Goal: Transaction & Acquisition: Purchase product/service

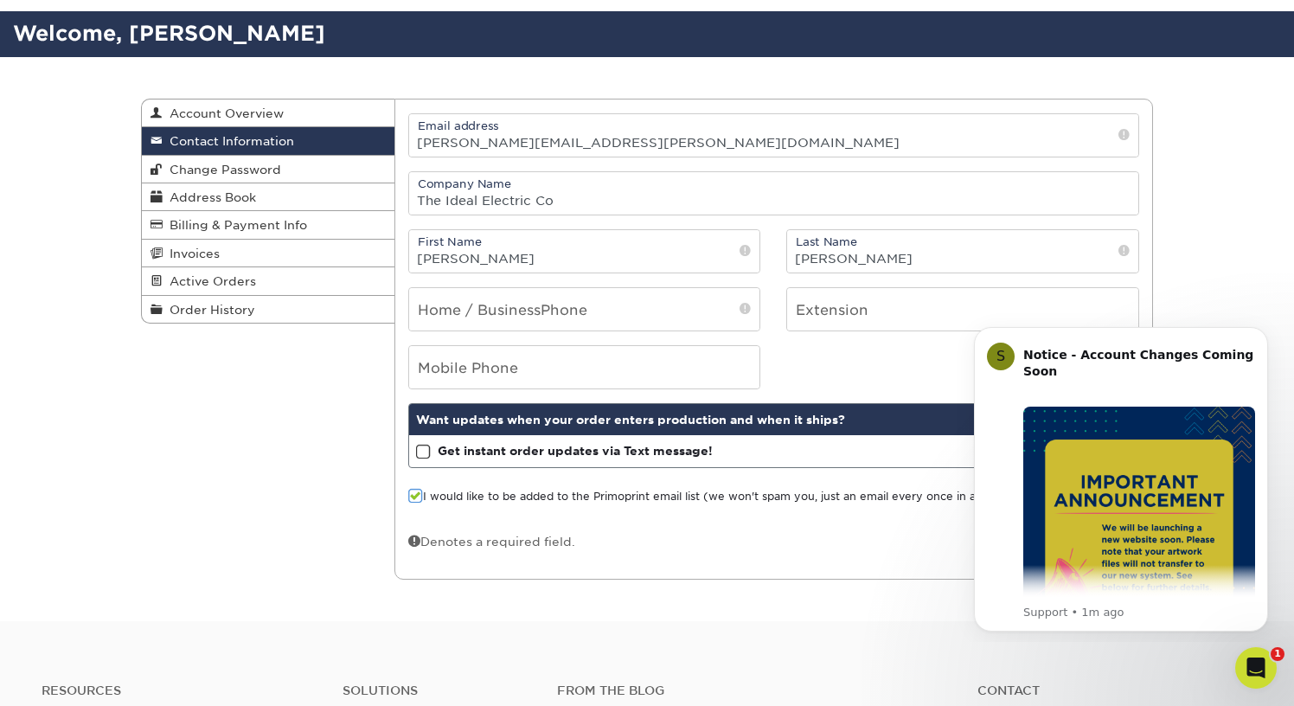
scroll to position [104, 0]
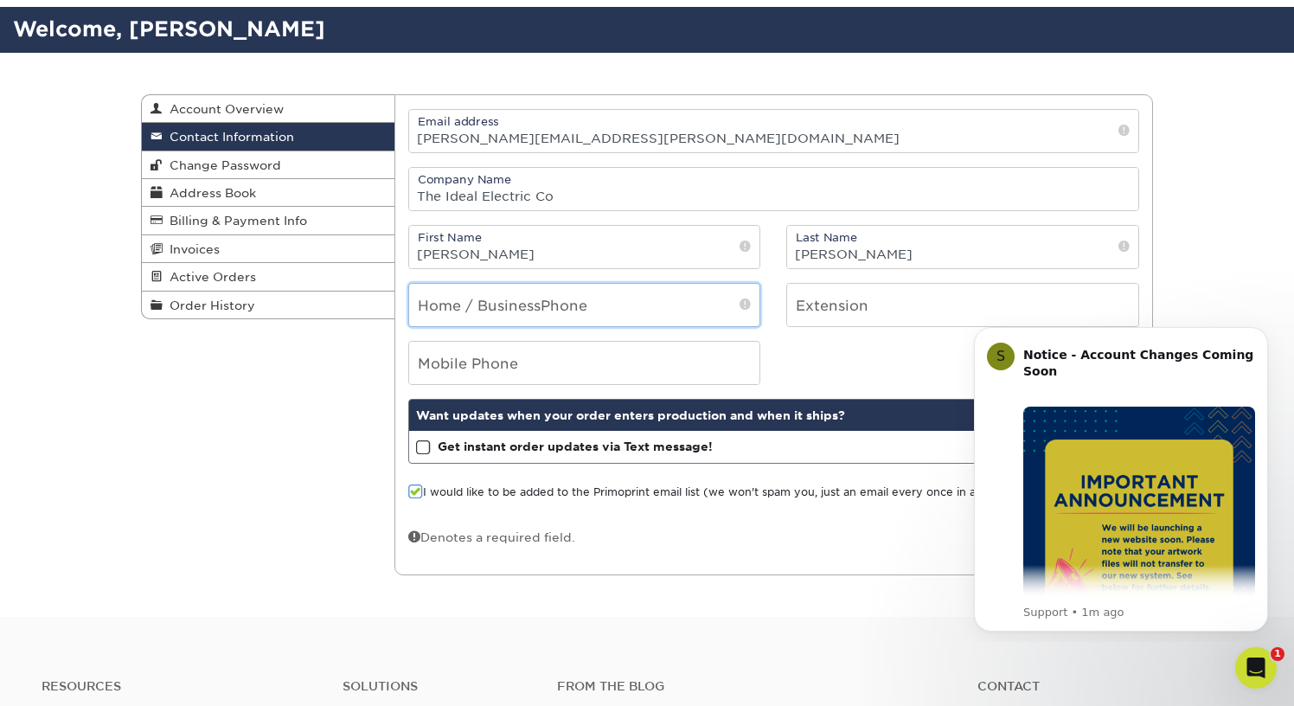
click at [529, 306] on input "tel" at bounding box center [584, 305] width 351 height 42
type input "4196317179"
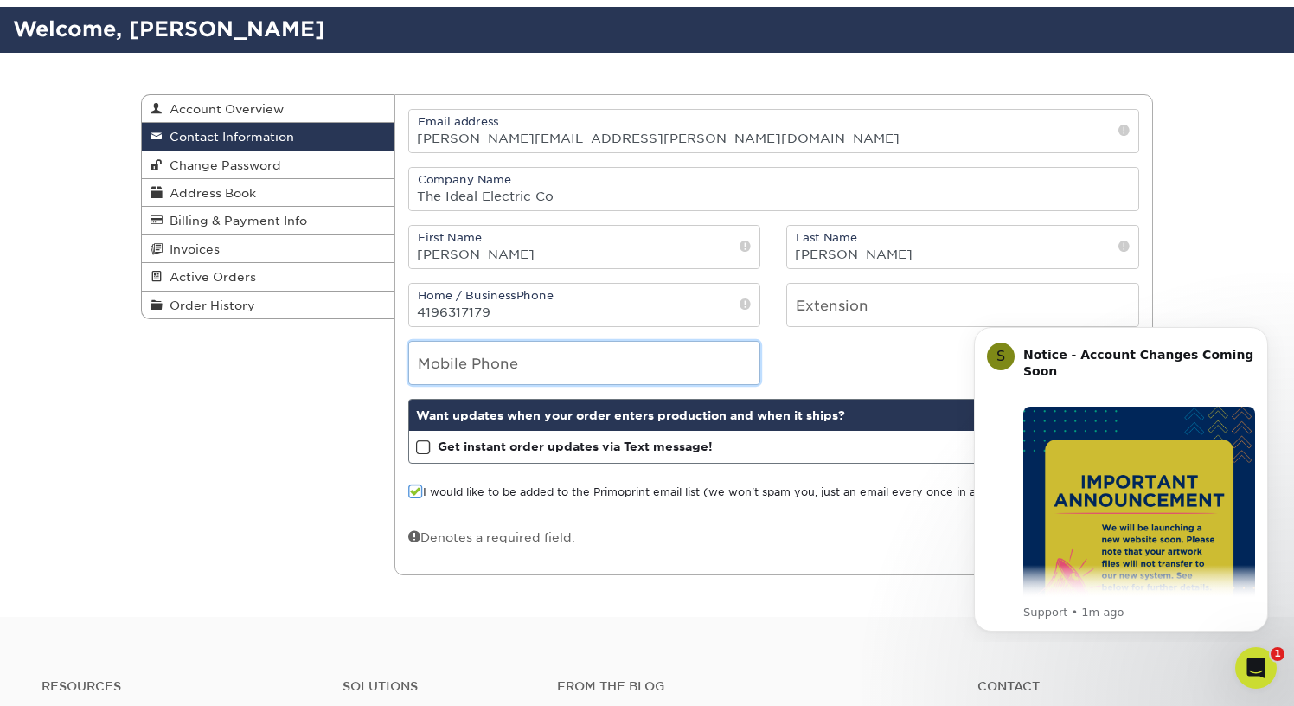
click at [541, 349] on input "tel" at bounding box center [584, 363] width 351 height 42
type input "4196317179"
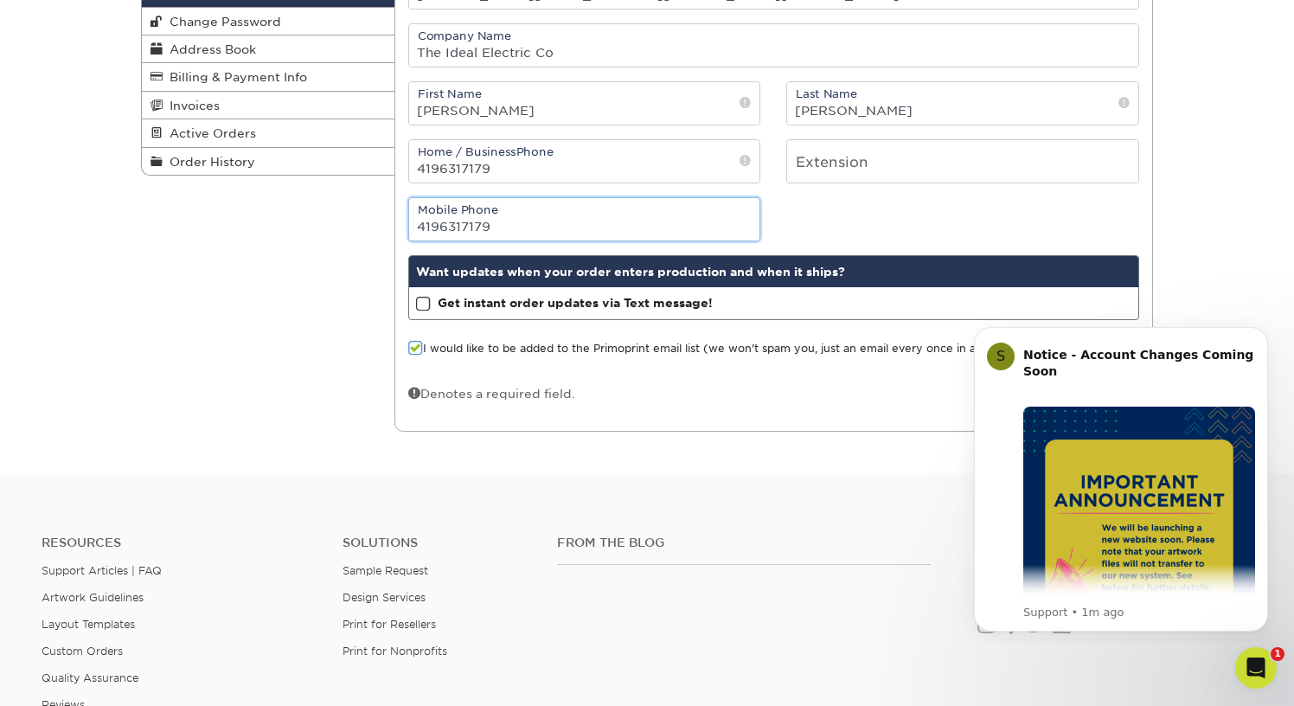
scroll to position [252, 0]
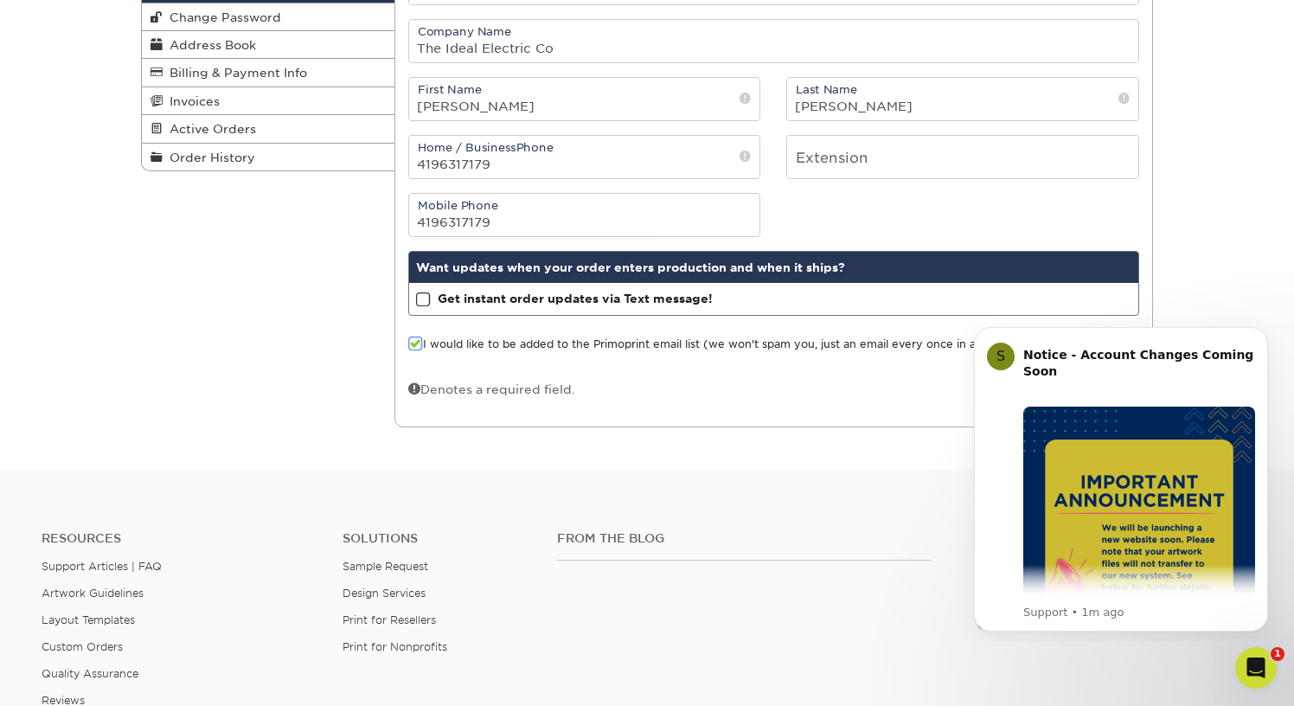
click at [591, 300] on strong "Get instant order updates via Text message!" at bounding box center [575, 298] width 275 height 14
click at [0, 0] on input "Get instant order updates via Text message!" at bounding box center [0, 0] width 0 height 0
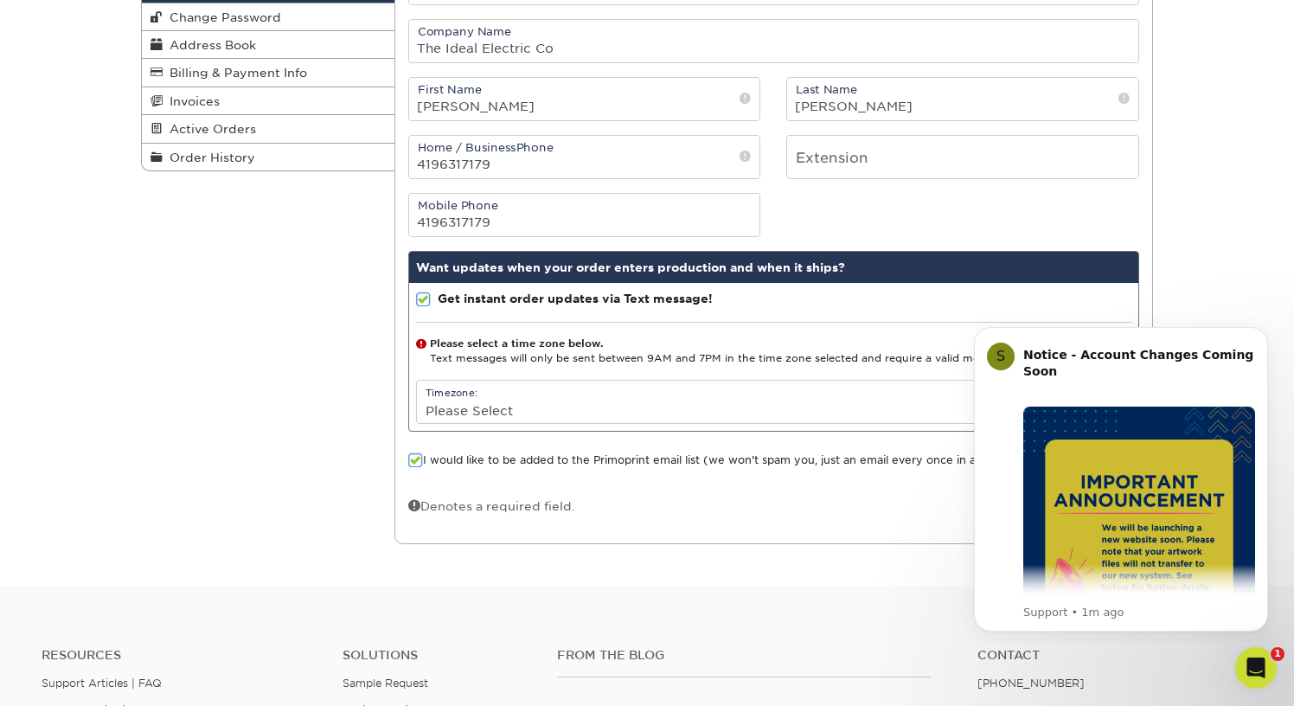
click at [556, 463] on label "I would like to be added to the Primoprint email list (we won't spam you, just …" at bounding box center [711, 460] width 607 height 16
click at [0, 0] on input "I would like to be added to the Primoprint email list (we won't spam you, just …" at bounding box center [0, 0] width 0 height 0
click at [551, 405] on select "Please Select (GMT -12:00) [GEOGRAPHIC_DATA], [GEOGRAPHIC_DATA] (GMT -11:00) [G…" at bounding box center [774, 410] width 714 height 25
click at [417, 398] on select "Please Select (GMT -12:00) [GEOGRAPHIC_DATA], [GEOGRAPHIC_DATA] (GMT -11:00) [G…" at bounding box center [774, 410] width 714 height 25
click at [585, 408] on select "Please Select (GMT -12:00) [GEOGRAPHIC_DATA], [GEOGRAPHIC_DATA] (GMT -11:00) [G…" at bounding box center [774, 410] width 714 height 25
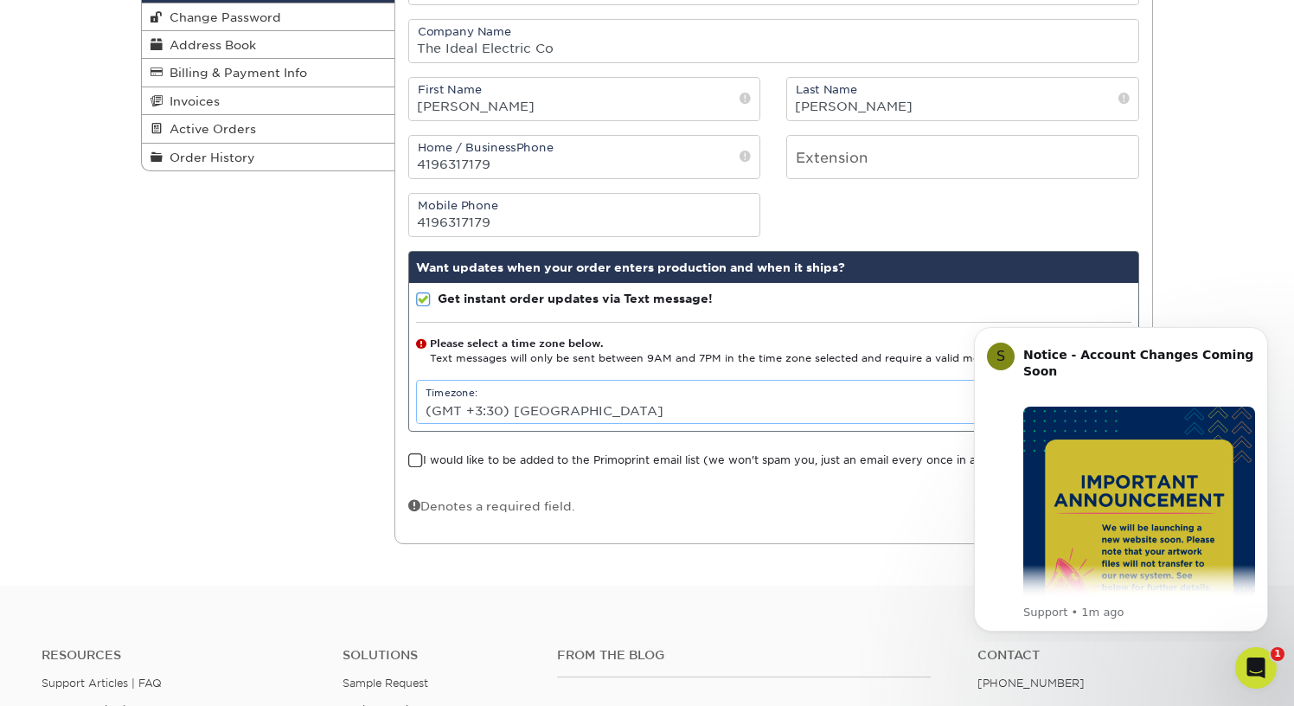
select select "-5.0"
click at [417, 398] on select "Please Select (GMT -12:00) [GEOGRAPHIC_DATA], [GEOGRAPHIC_DATA] (GMT -11:00) [G…" at bounding box center [774, 410] width 714 height 25
click at [643, 527] on div "Denotes a required field. Save" at bounding box center [774, 512] width 732 height 33
click at [1265, 336] on icon "Dismiss notification" at bounding box center [1263, 332] width 10 height 10
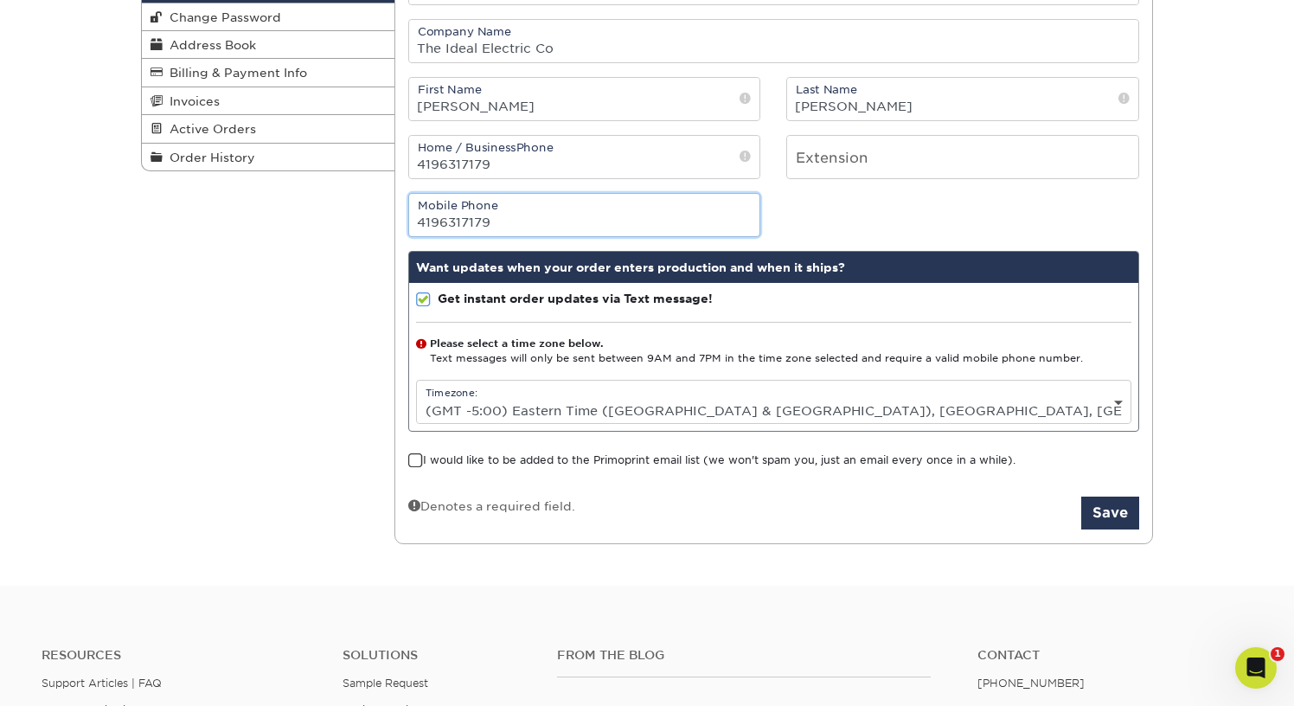
click at [543, 221] on input "4196317179" at bounding box center [584, 215] width 351 height 42
click at [1116, 517] on button "Save" at bounding box center [1110, 512] width 58 height 33
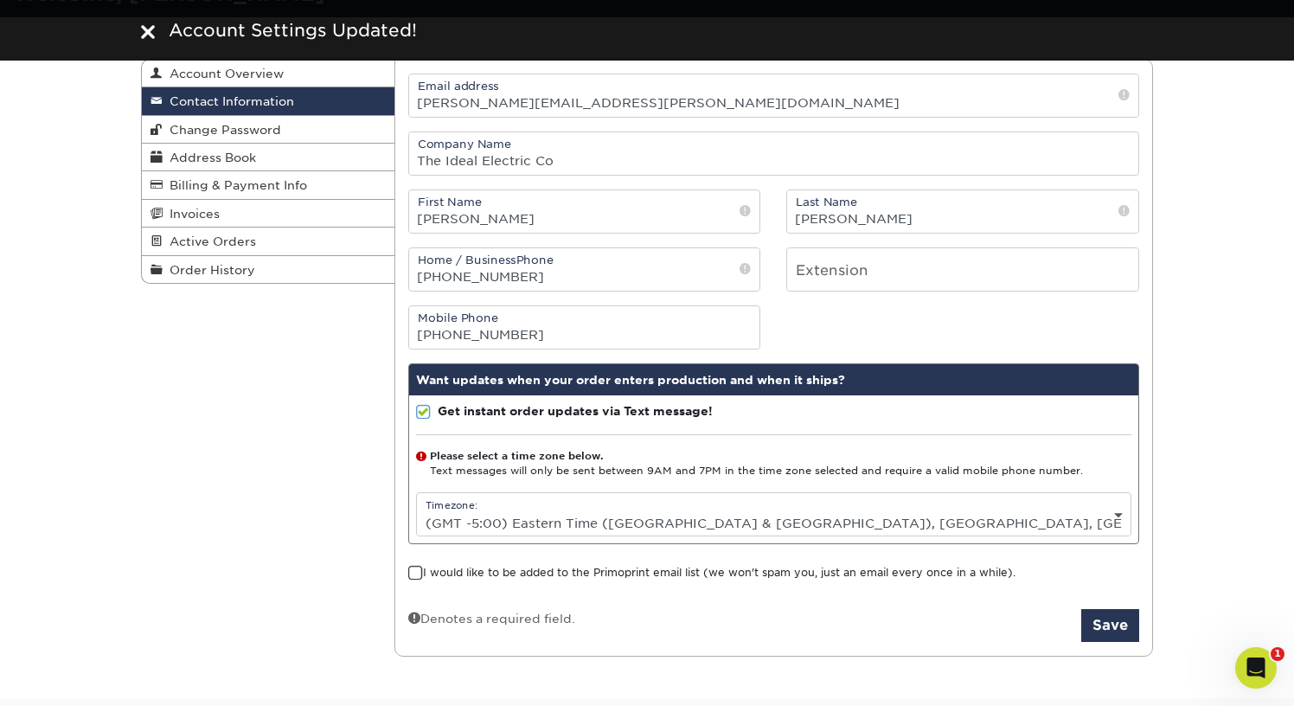
scroll to position [151, 0]
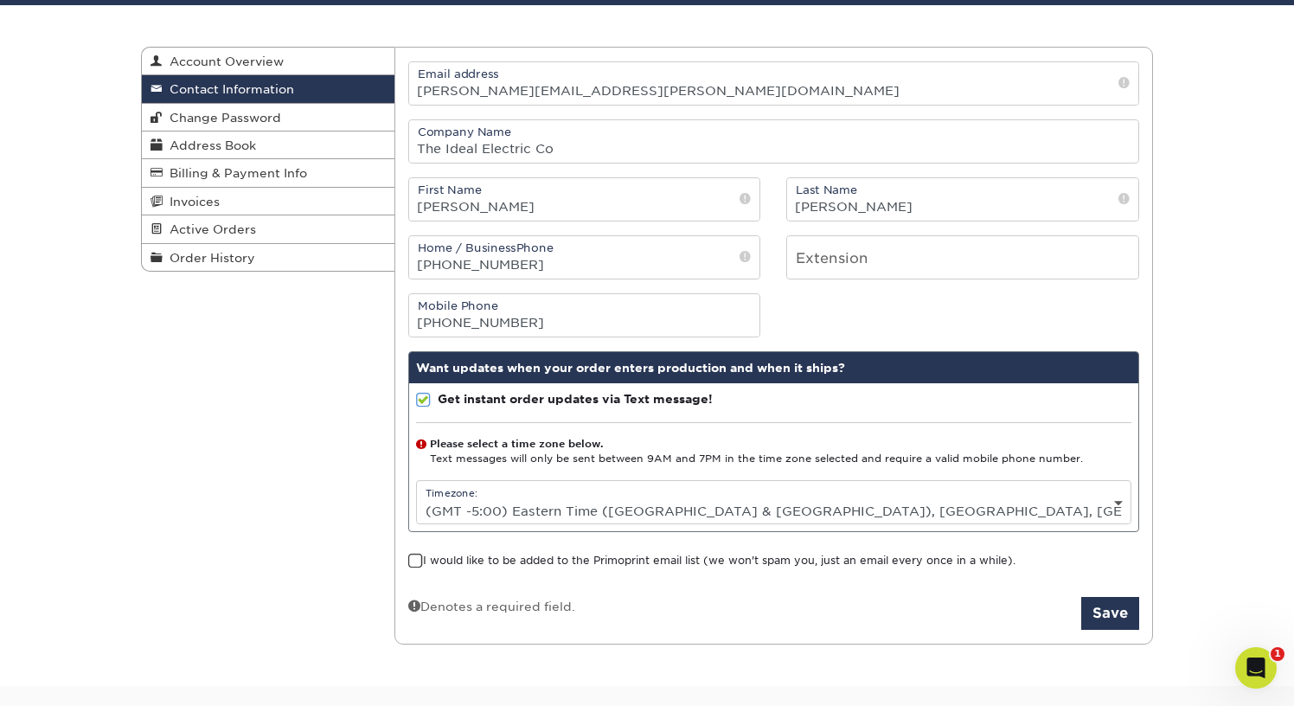
click at [615, 515] on select "Please Select (GMT -12:00) Eniwetok, Kwajalein (GMT -11:00) Midway Island, Samo…" at bounding box center [774, 510] width 714 height 25
click at [417, 498] on select "Please Select (GMT -12:00) Eniwetok, Kwajalein (GMT -11:00) Midway Island, Samo…" at bounding box center [774, 510] width 714 height 25
click at [751, 598] on div "Denotes a required field. Save" at bounding box center [774, 613] width 732 height 33
click at [785, 564] on label "I would like to be added to the Primoprint email list (we won't spam you, just …" at bounding box center [711, 561] width 607 height 16
click at [0, 0] on input "I would like to be added to the Primoprint email list (we won't spam you, just …" at bounding box center [0, 0] width 0 height 0
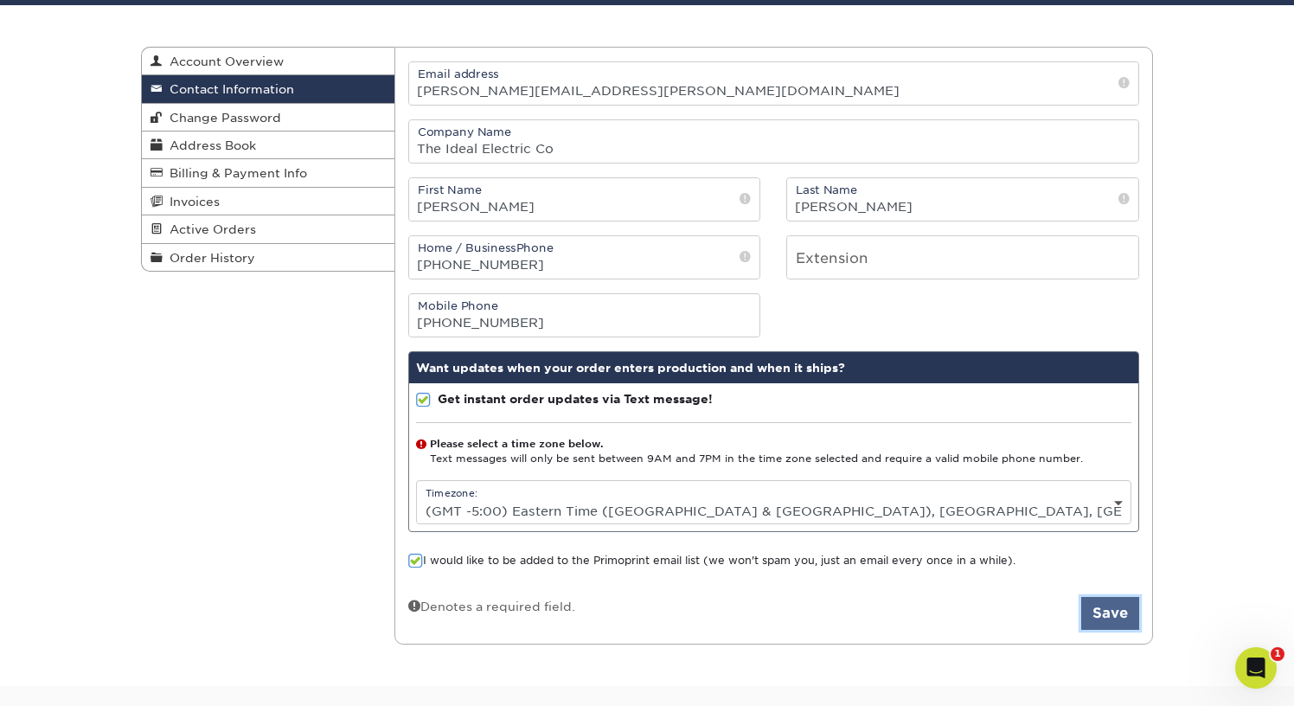
click at [1087, 610] on button "Save" at bounding box center [1110, 613] width 58 height 33
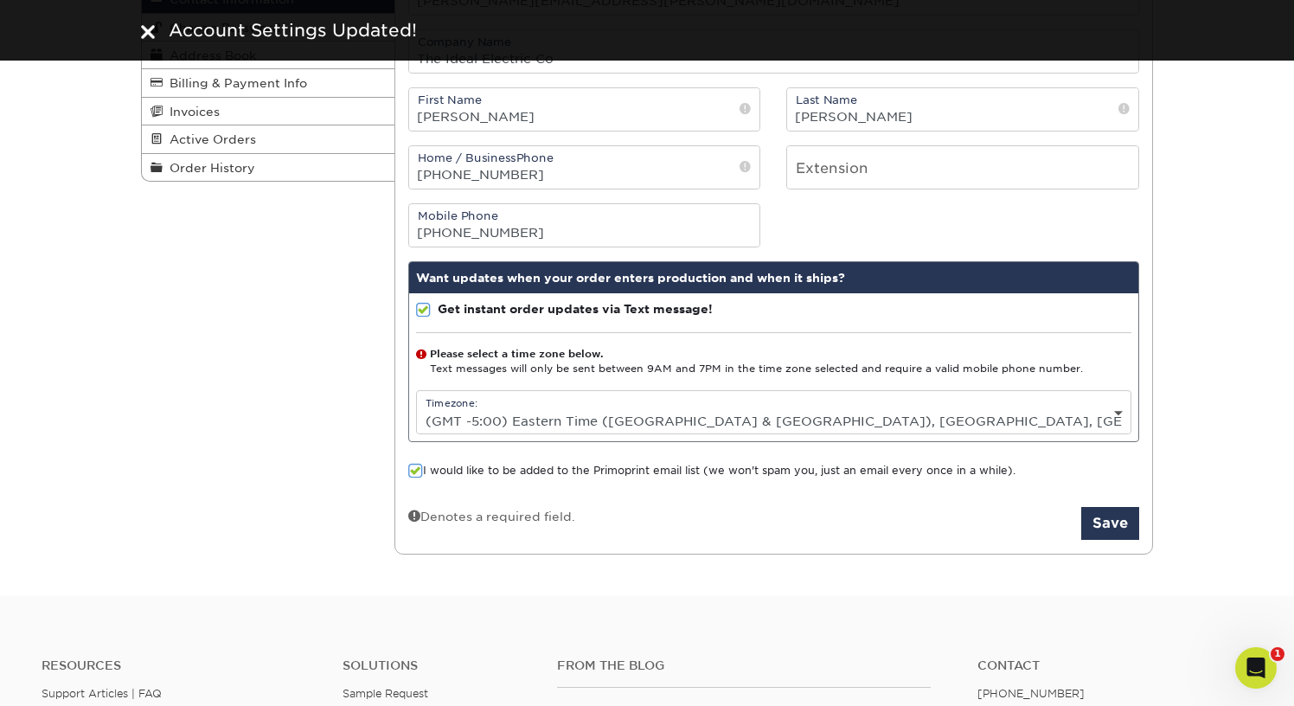
scroll to position [275, 0]
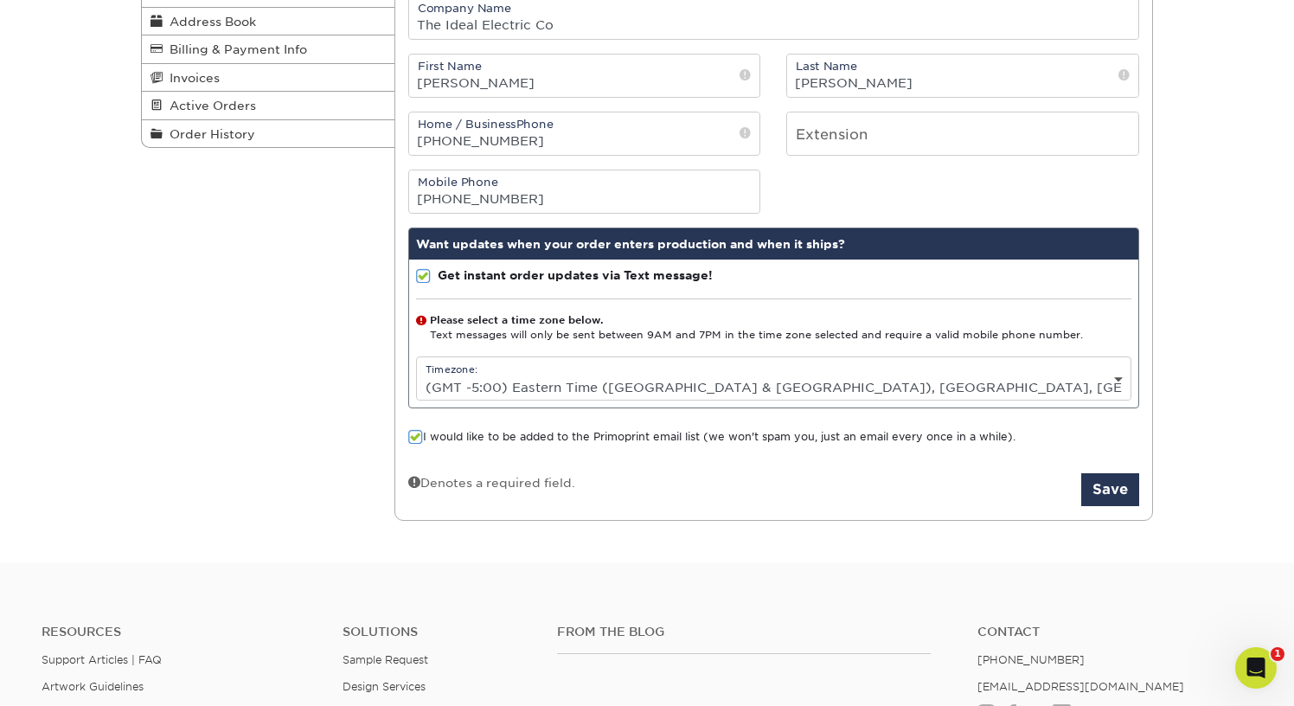
click at [630, 375] on select "Please Select (GMT -12:00) Eniwetok, Kwajalein (GMT -11:00) Midway Island, Samo…" at bounding box center [774, 386] width 714 height 25
click at [417, 374] on select "Please Select (GMT -12:00) Eniwetok, Kwajalein (GMT -11:00) Midway Island, Samo…" at bounding box center [774, 386] width 714 height 25
click at [535, 394] on select "Please Select (GMT -12:00) [GEOGRAPHIC_DATA], [GEOGRAPHIC_DATA] (GMT -11:00) [G…" at bounding box center [774, 386] width 714 height 25
select select "-5.0"
click at [417, 374] on select "Please Select (GMT -12:00) [GEOGRAPHIC_DATA], [GEOGRAPHIC_DATA] (GMT -11:00) [G…" at bounding box center [774, 386] width 714 height 25
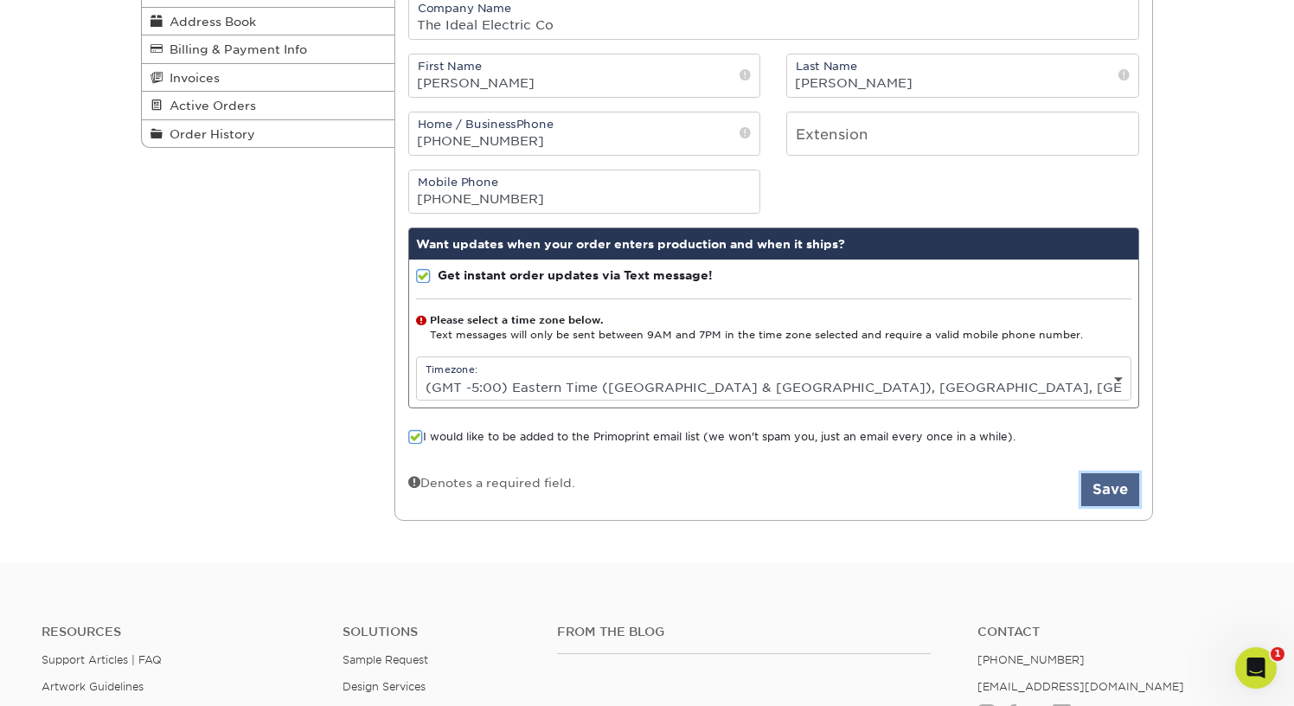
click at [1110, 483] on button "Save" at bounding box center [1110, 489] width 58 height 33
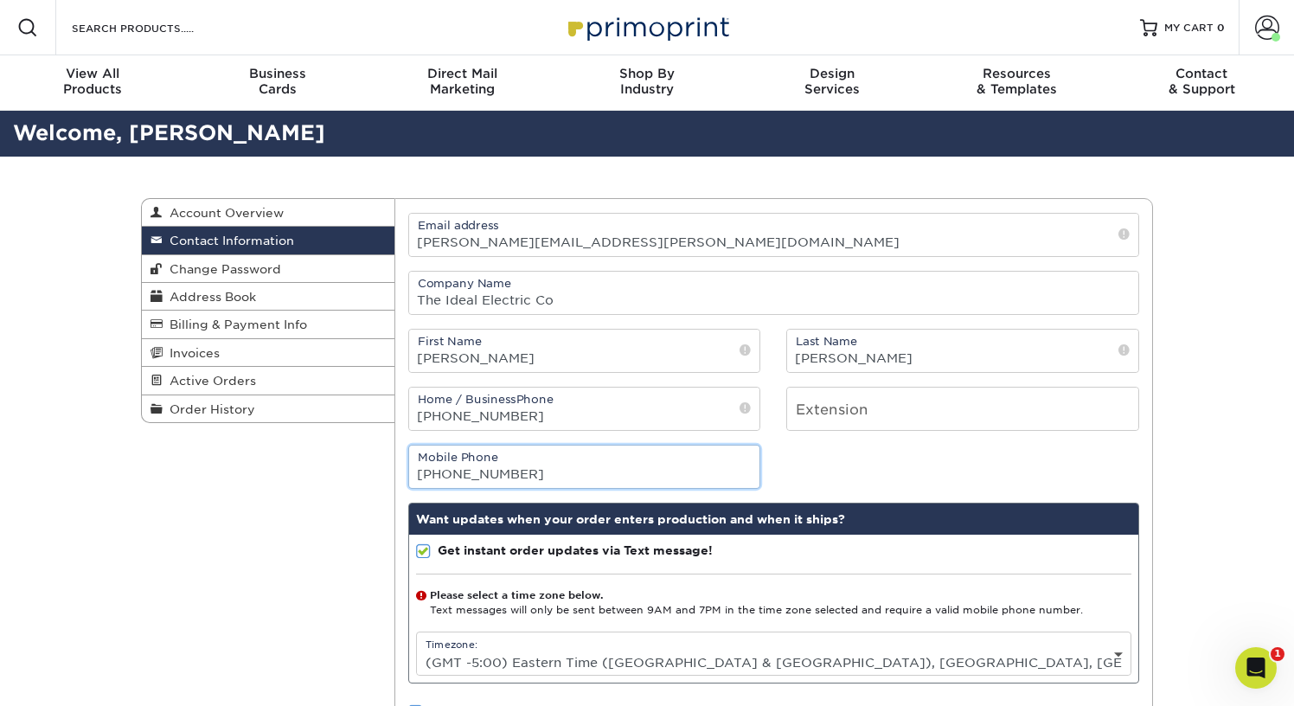
click at [631, 465] on input "[PHONE_NUMBER]" at bounding box center [584, 466] width 351 height 42
click at [430, 548] on label "Get instant order updates via Text message!" at bounding box center [564, 549] width 297 height 17
click at [0, 0] on input "Get instant order updates via Text message!" at bounding box center [0, 0] width 0 height 0
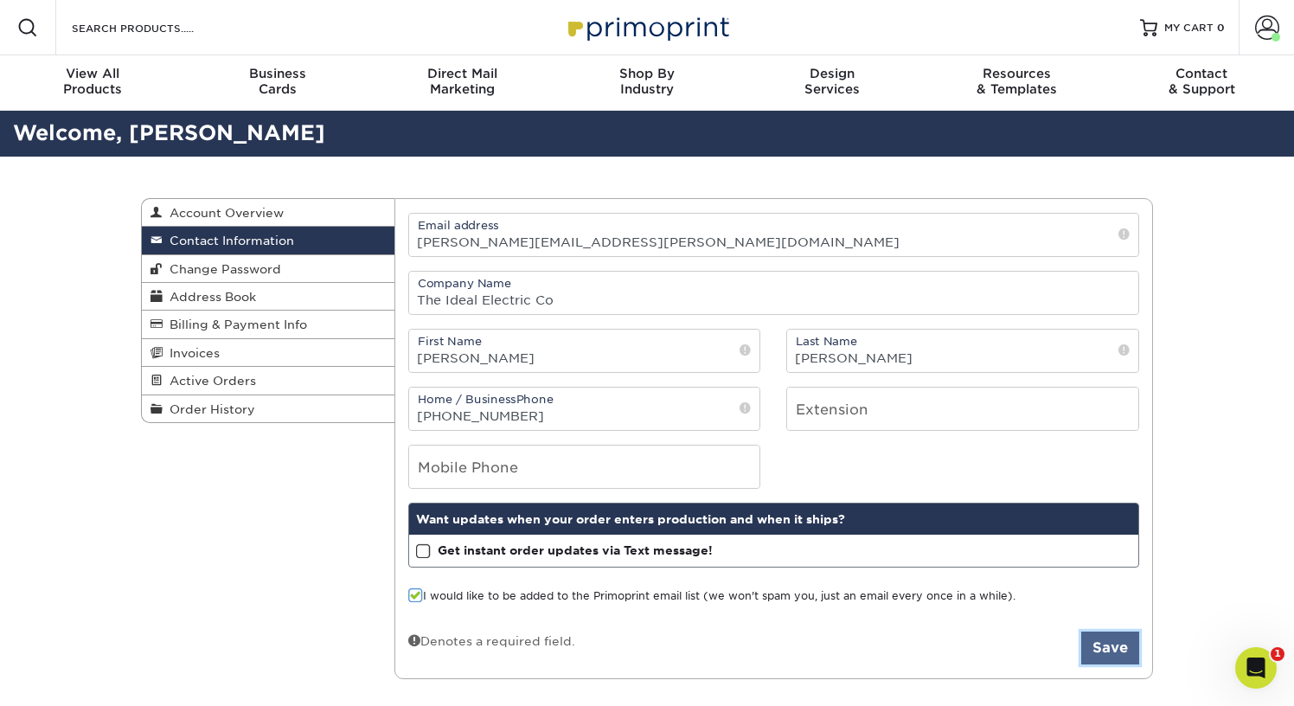
click at [1115, 658] on button "Save" at bounding box center [1110, 647] width 58 height 33
click at [253, 322] on span "Billing & Payment Info" at bounding box center [235, 324] width 144 height 14
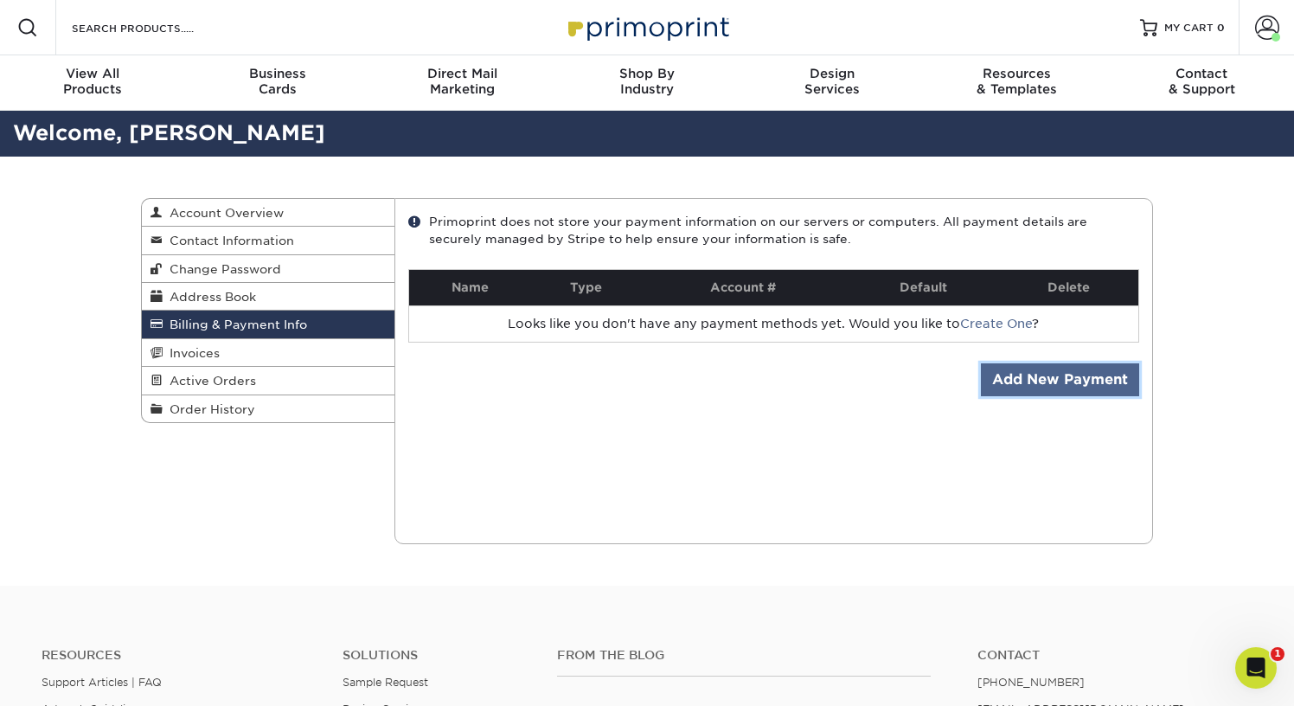
click at [1053, 383] on link "Add New Payment" at bounding box center [1060, 379] width 158 height 33
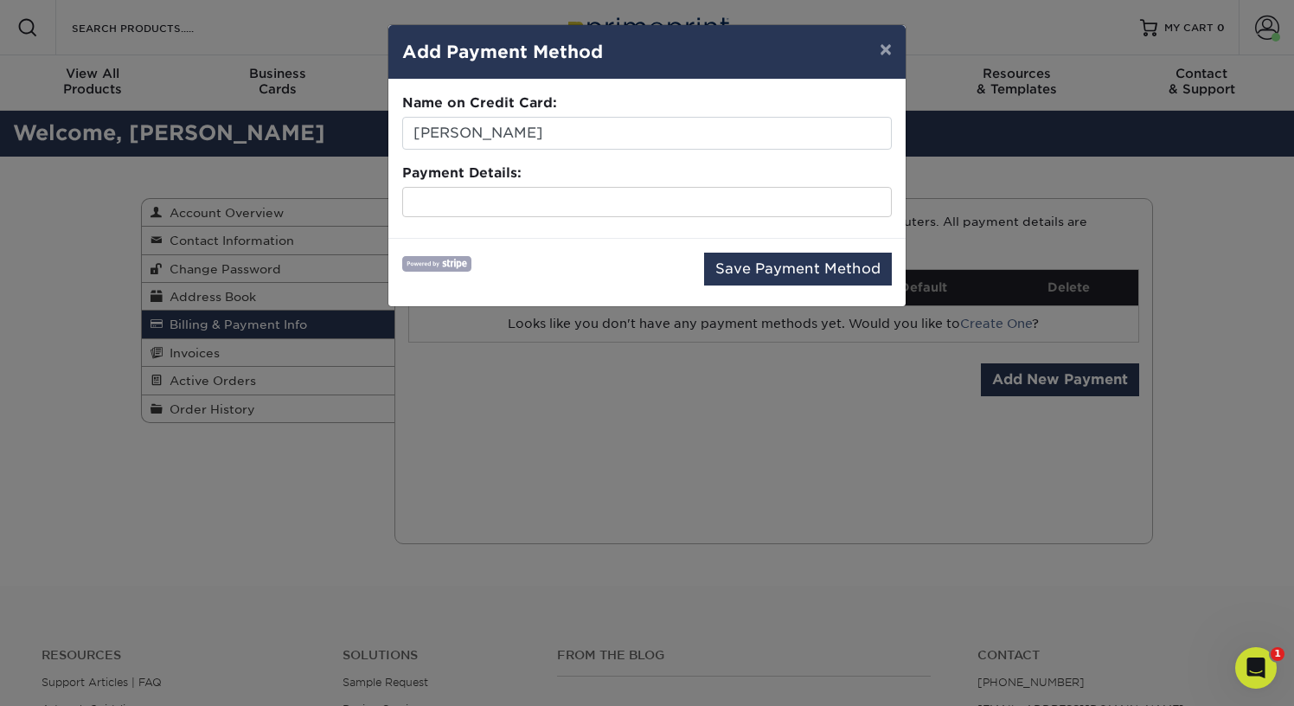
click at [593, 221] on fieldset "Name on Credit Card: Morgan Frederick Payment Details:" at bounding box center [646, 158] width 489 height 131
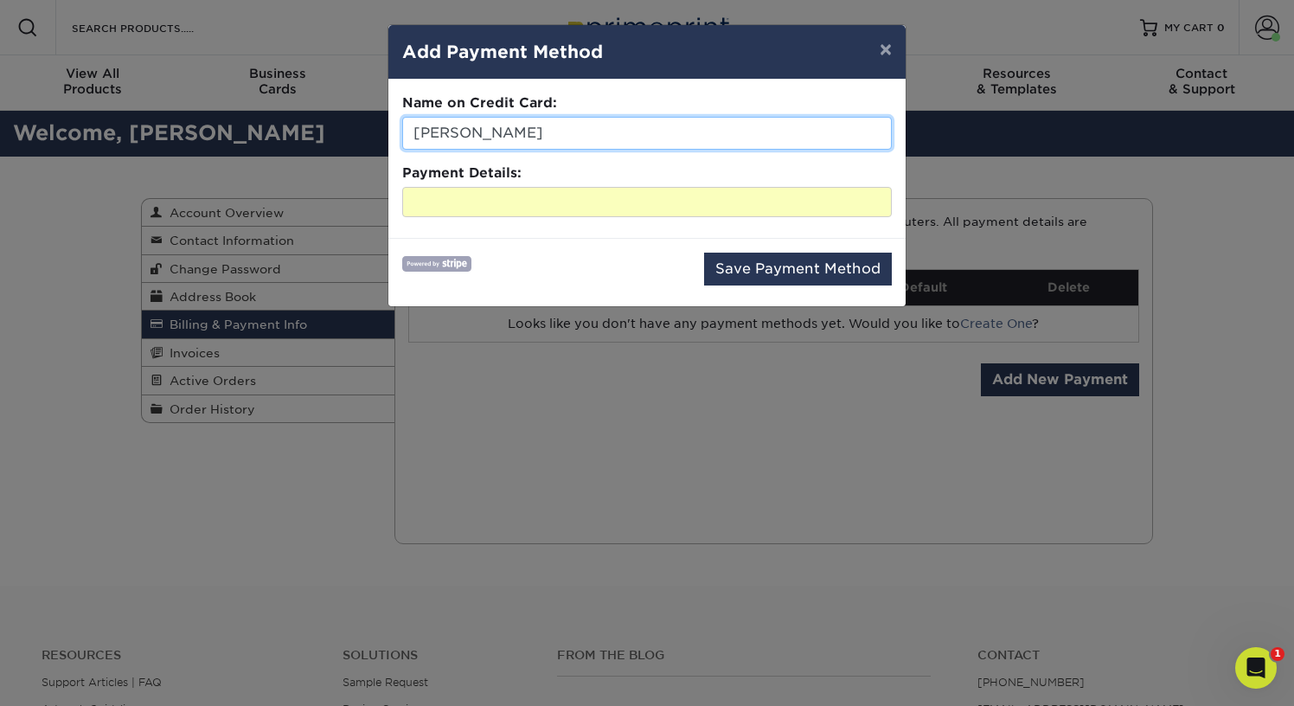
click at [590, 134] on input "[PERSON_NAME]" at bounding box center [646, 133] width 489 height 33
type input "Nicholas Phillips"
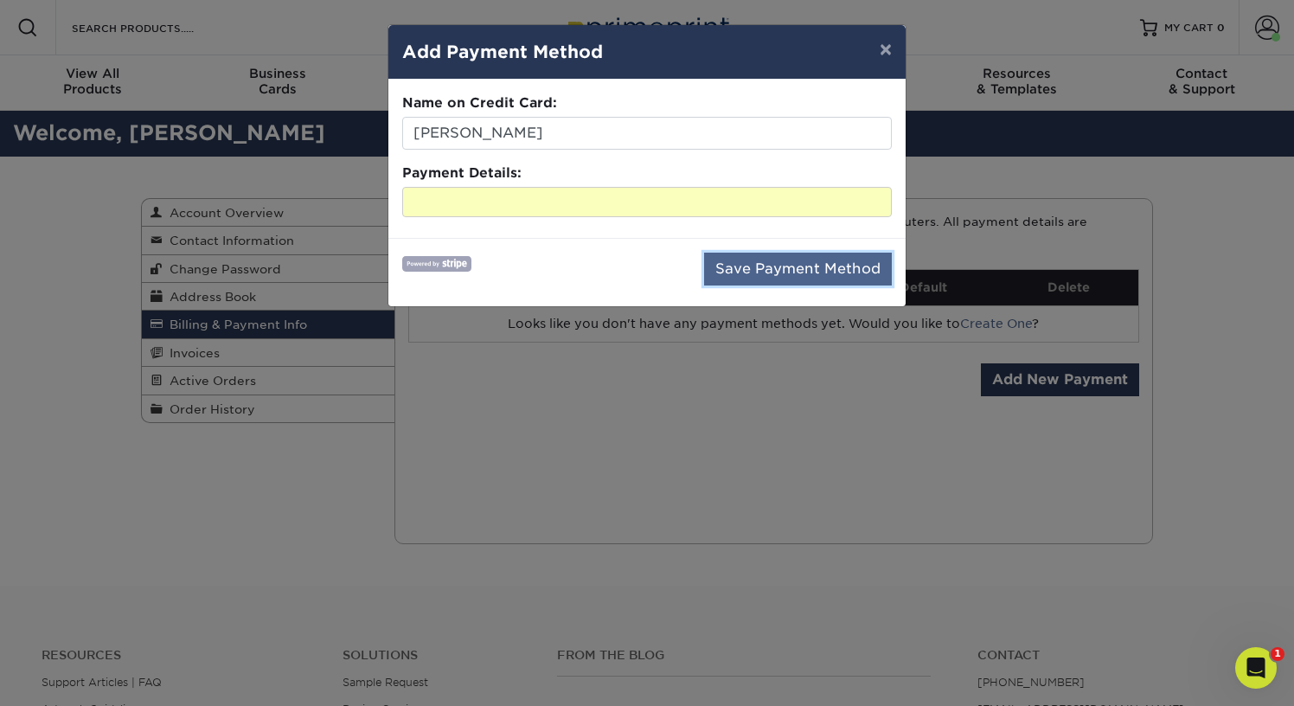
click at [763, 265] on button "Save Payment Method" at bounding box center [798, 269] width 188 height 33
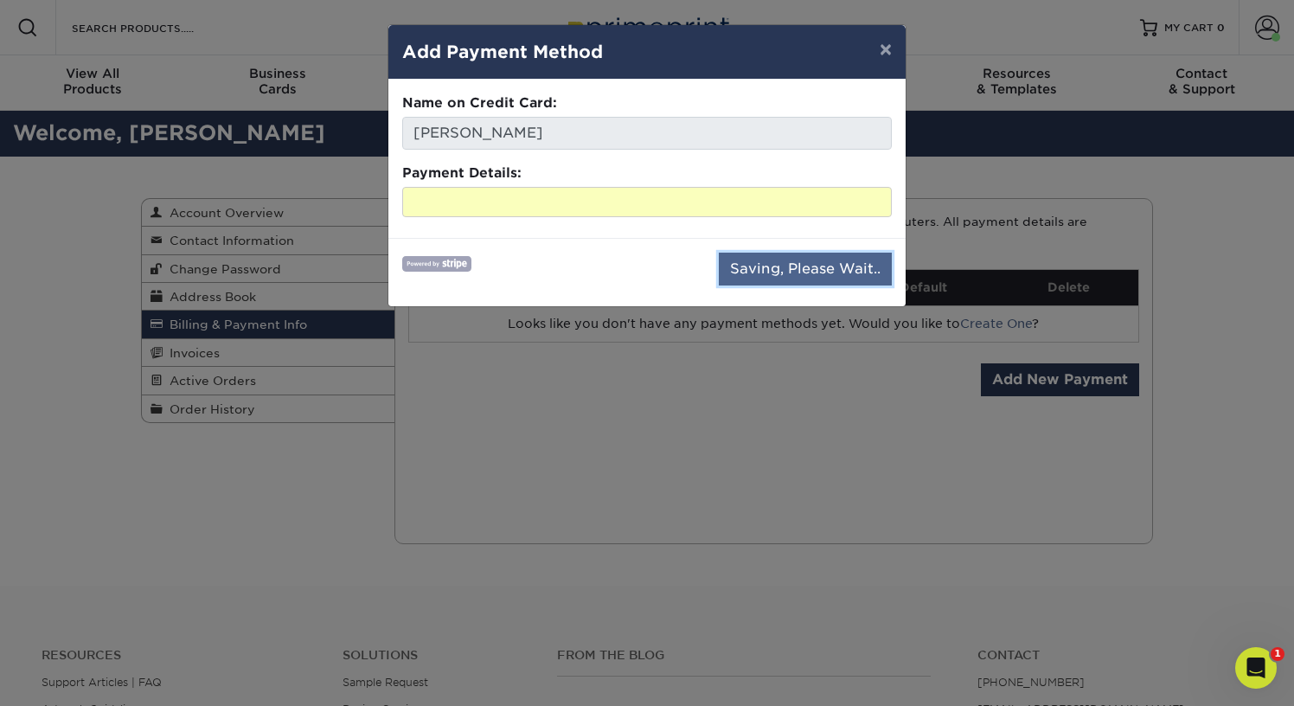
click at [792, 272] on button "Saving, Please Wait.." at bounding box center [805, 269] width 173 height 33
click at [882, 48] on button "×" at bounding box center [886, 49] width 40 height 48
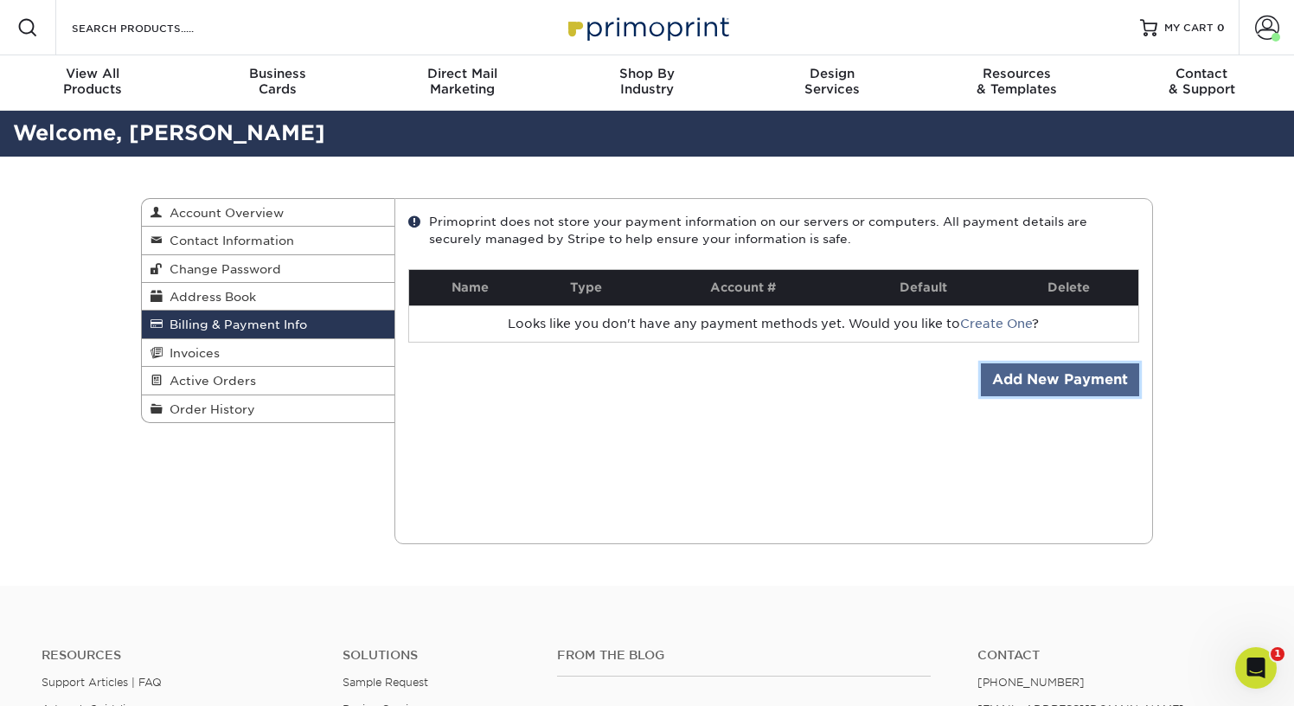
click at [1056, 382] on link "Add New Payment" at bounding box center [1060, 379] width 158 height 33
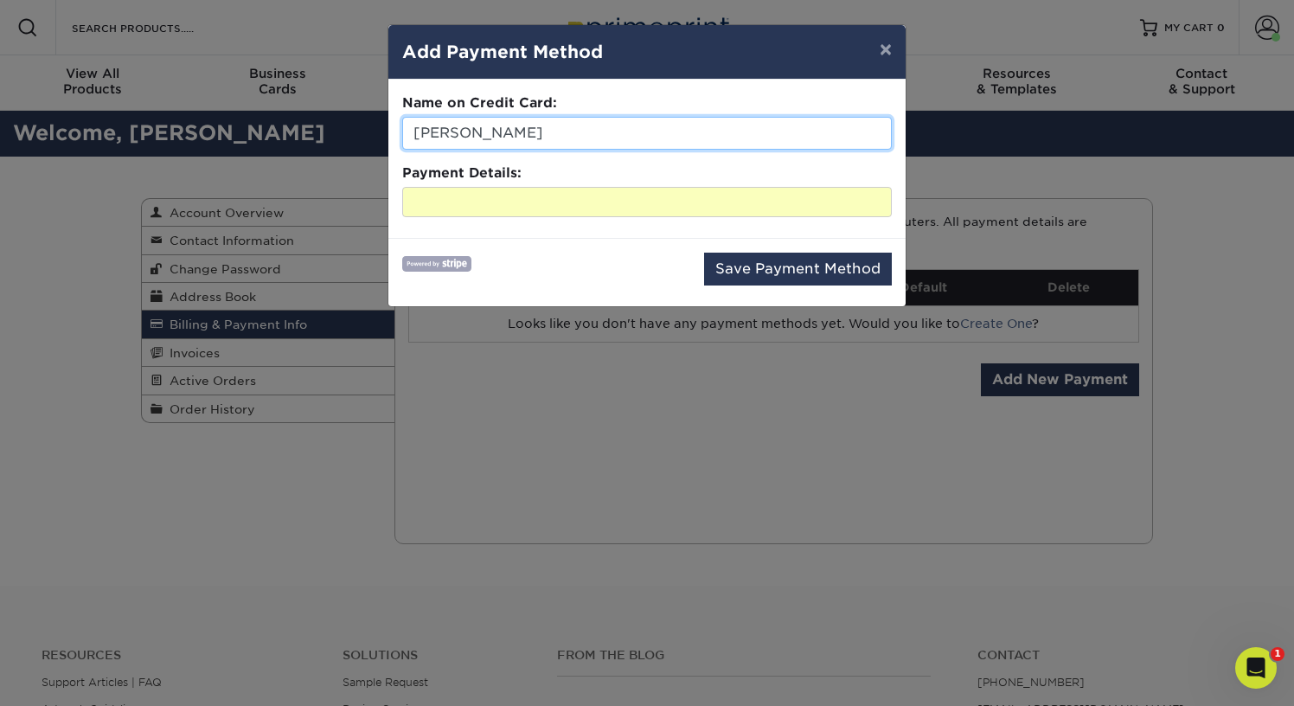
click at [559, 129] on input "[PERSON_NAME]" at bounding box center [646, 133] width 489 height 33
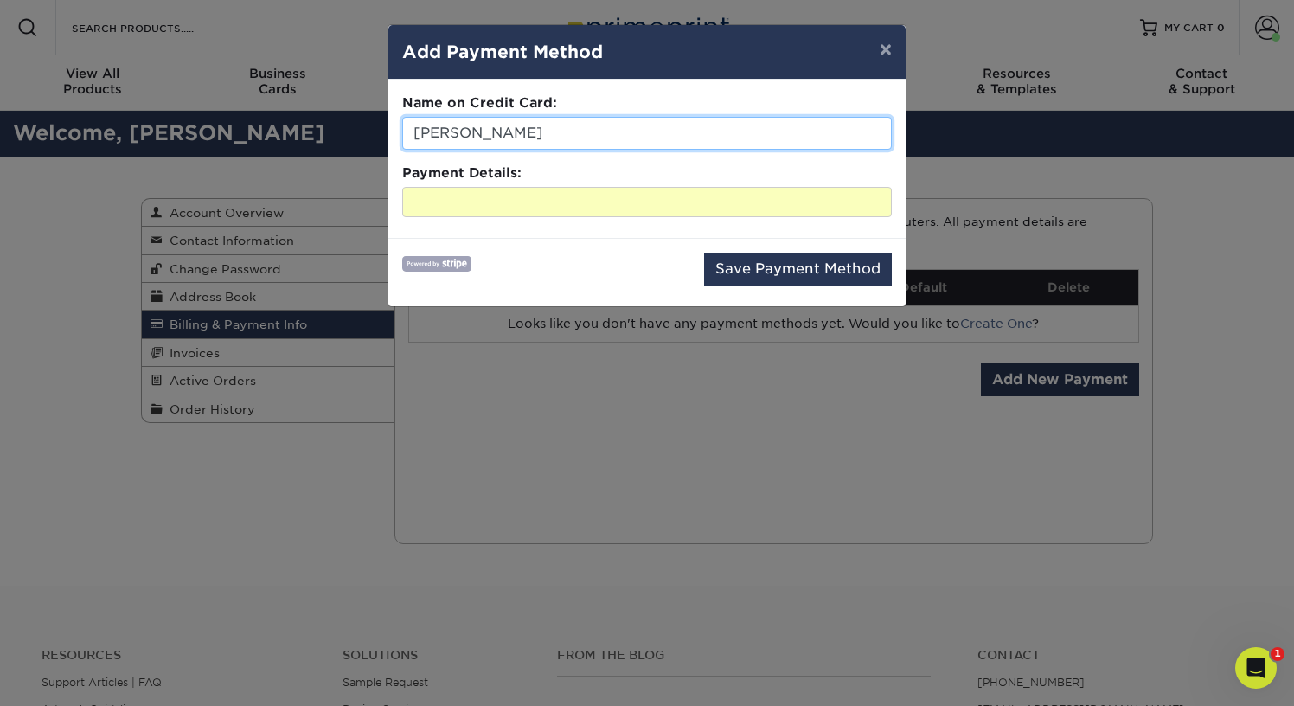
type input "Nicholas Phillips"
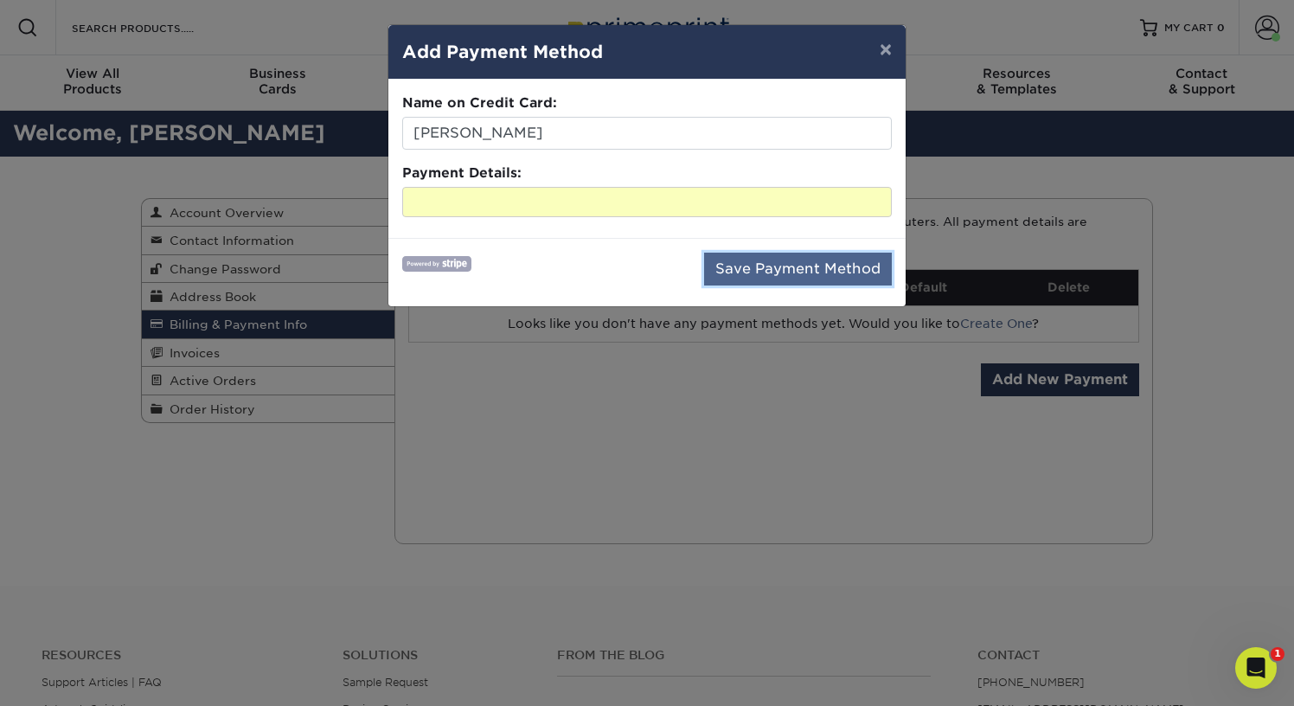
click at [782, 277] on button "Save Payment Method" at bounding box center [798, 269] width 188 height 33
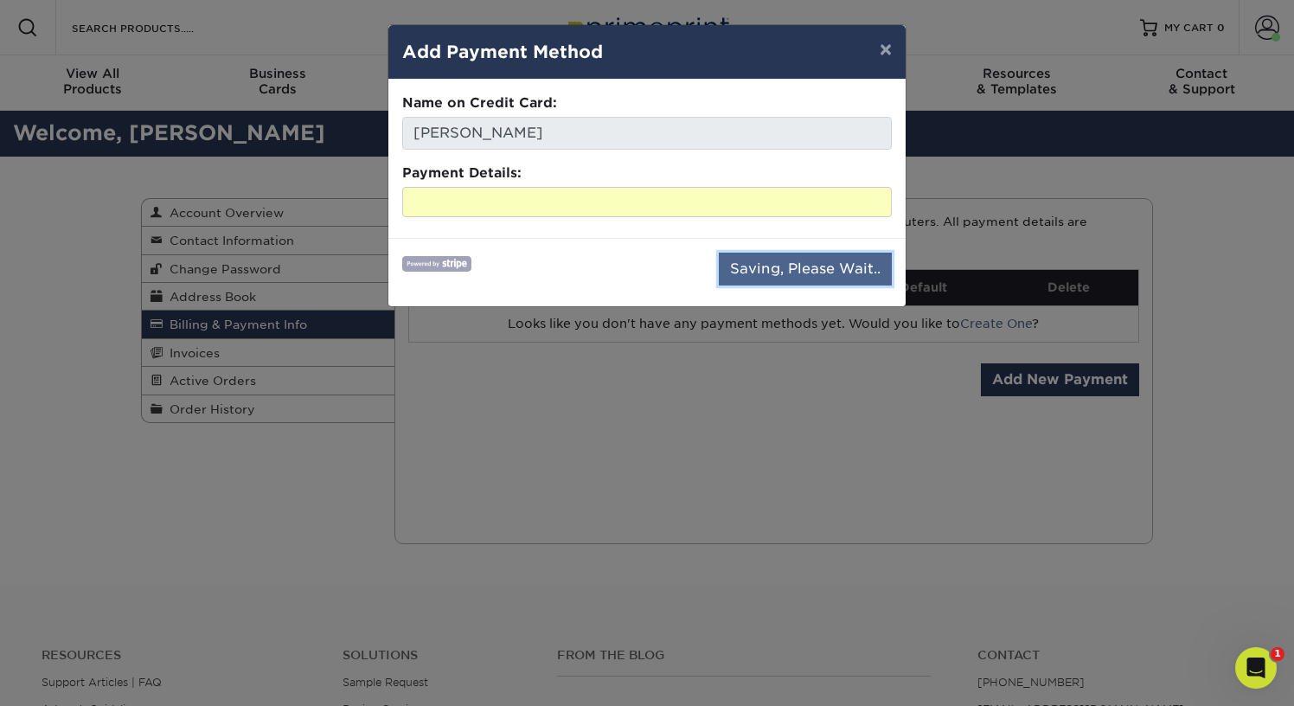
click at [753, 272] on button "Saving, Please Wait.." at bounding box center [805, 269] width 173 height 33
click at [604, 275] on div "Saving, Please Wait.." at bounding box center [646, 273] width 489 height 40
click at [751, 278] on button "Saving, Please Wait.." at bounding box center [805, 269] width 173 height 33
click at [887, 45] on button "×" at bounding box center [886, 49] width 40 height 48
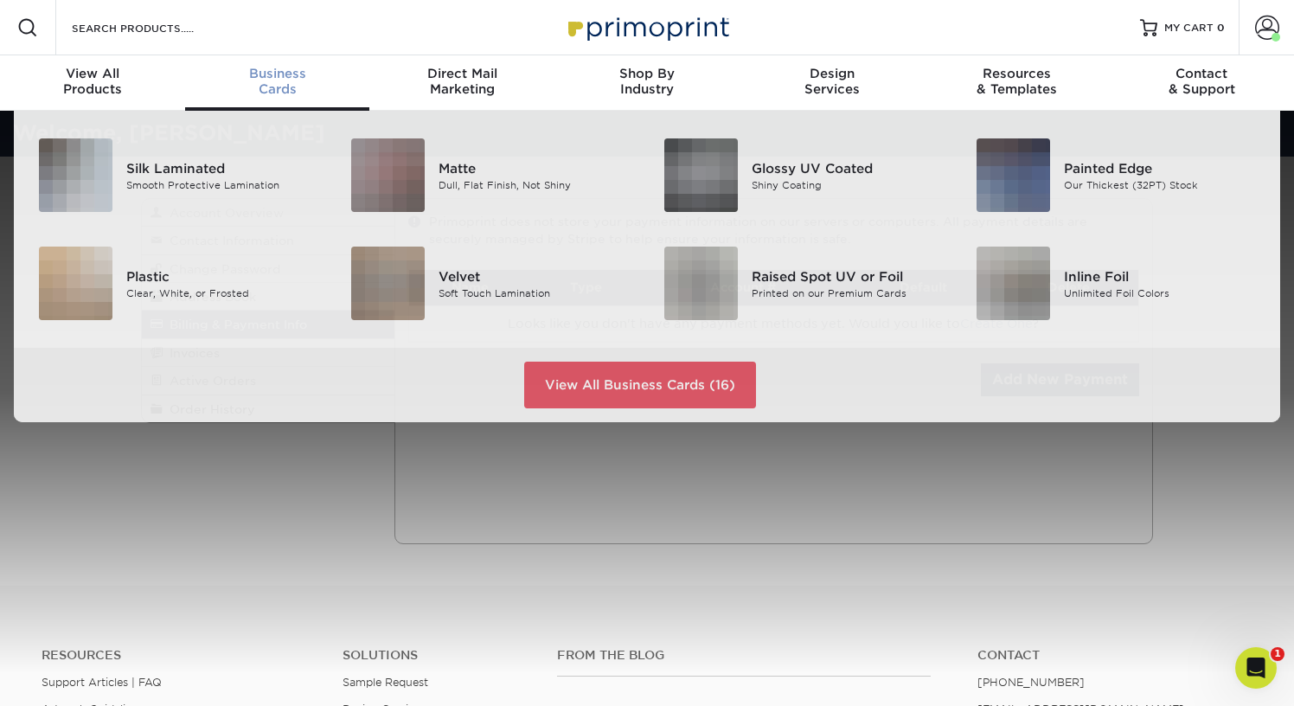
click at [280, 76] on span "Business" at bounding box center [277, 74] width 185 height 16
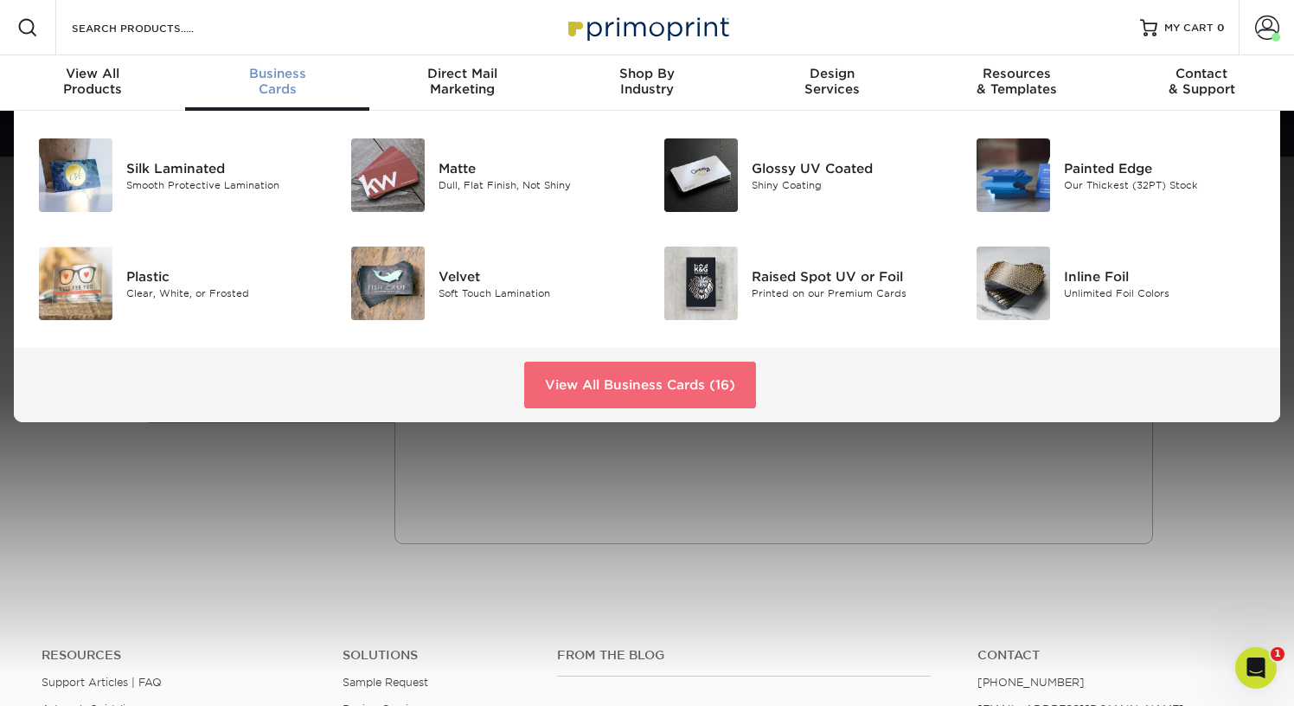
click at [639, 378] on link "View All Business Cards (16)" at bounding box center [640, 384] width 232 height 47
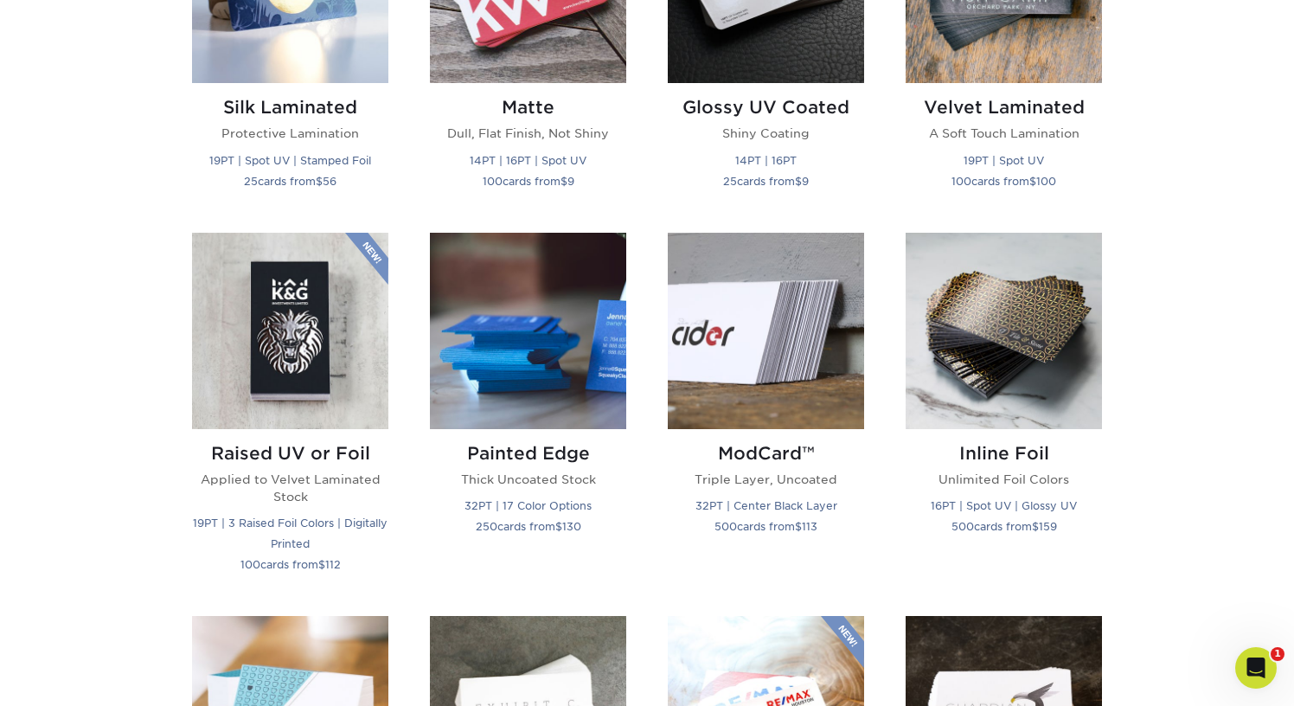
scroll to position [989, 0]
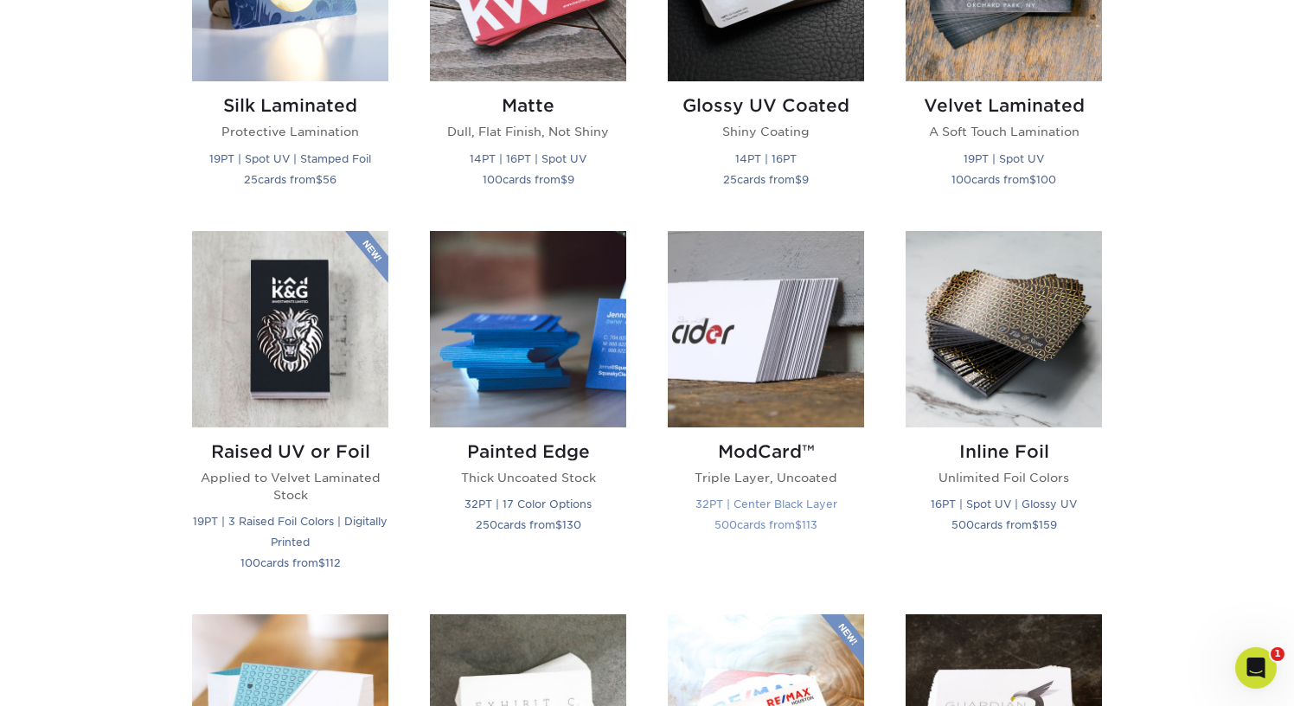
click at [725, 356] on img at bounding box center [766, 329] width 196 height 196
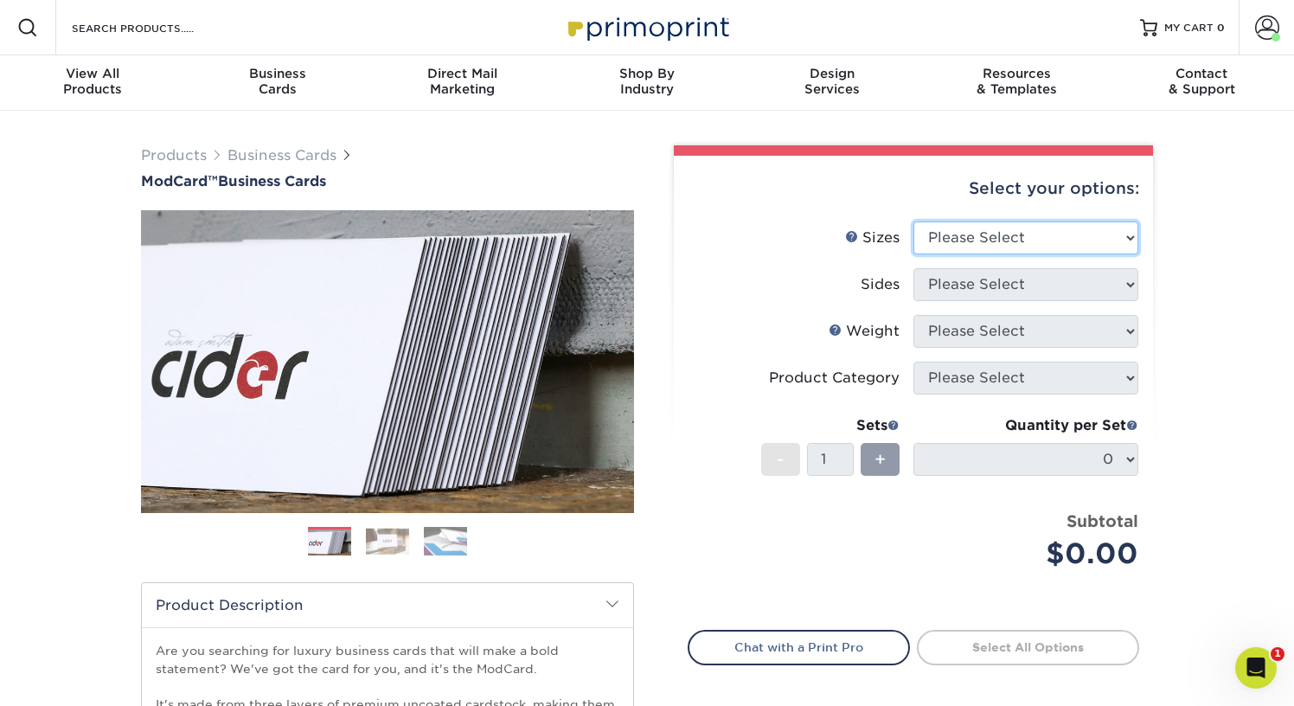
click at [1004, 246] on select "Please Select 1.5" x 3.5" - Mini 1.75" x 3.5" - Mini 2" x 2" - Square 2" x 3" -…" at bounding box center [1025, 237] width 225 height 33
select select "2.00x3.50"
click at [913, 221] on select "Please Select 1.5" x 3.5" - Mini 1.75" x 3.5" - Mini 2" x 2" - Square 2" x 3" -…" at bounding box center [1025, 237] width 225 height 33
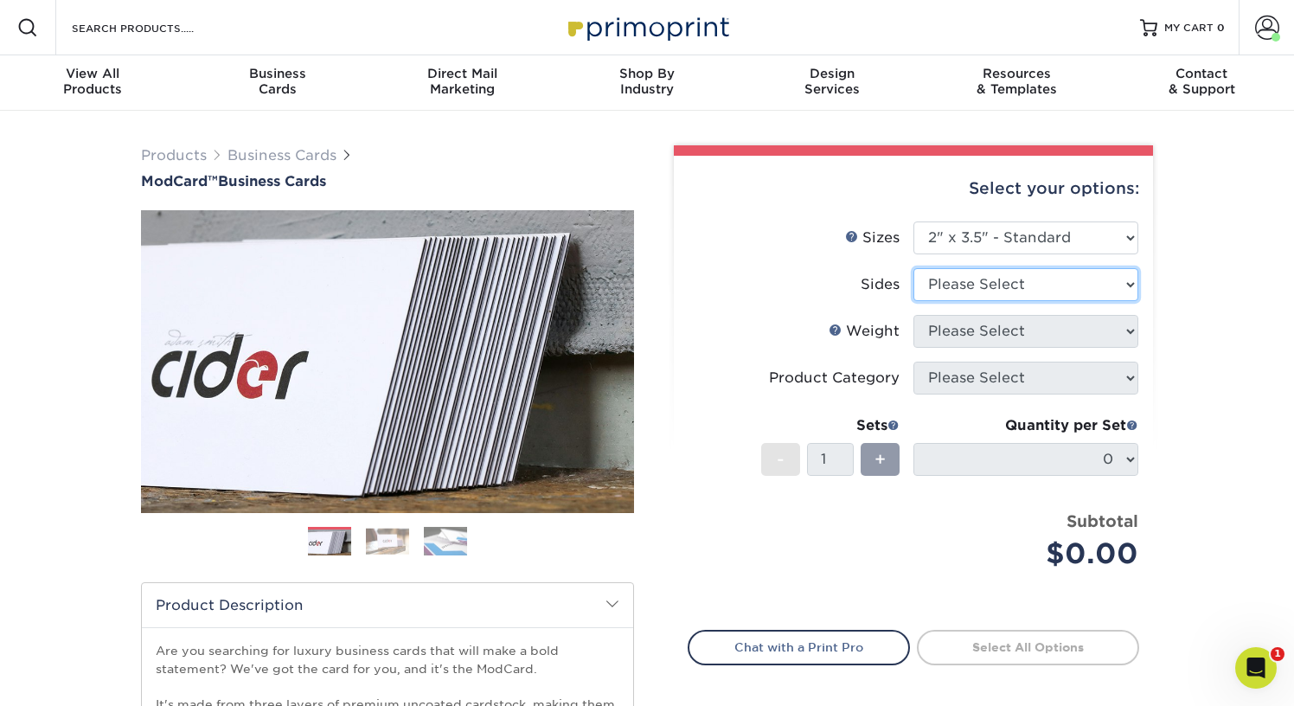
click at [992, 283] on select "Please Select Print Both Sides Print Front Only" at bounding box center [1025, 284] width 225 height 33
select select "13abbda7-1d64-4f25-8bb2-c179b224825d"
click at [913, 268] on select "Please Select Print Both Sides Print Front Only" at bounding box center [1025, 284] width 225 height 33
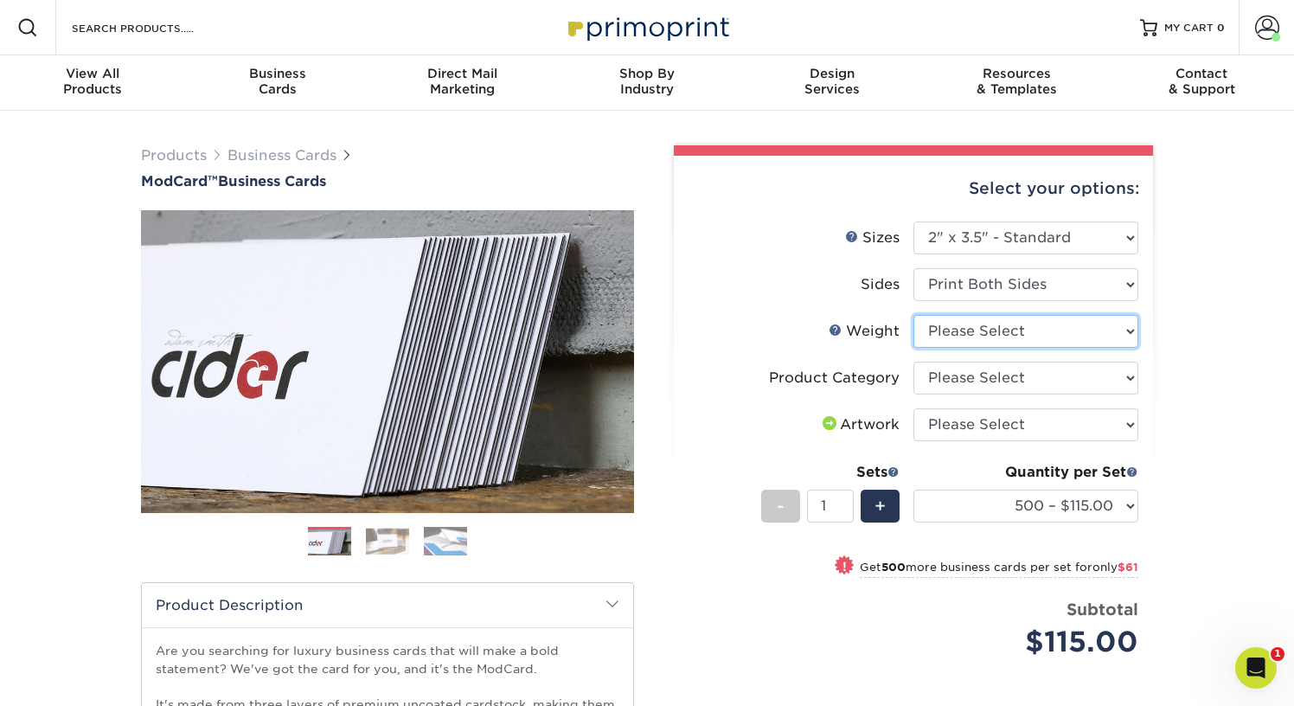
click at [986, 330] on select "Please Select 32PTUCBLK" at bounding box center [1025, 331] width 225 height 33
select select "32PTUCBLK"
click at [913, 315] on select "Please Select 32PTUCBLK" at bounding box center [1025, 331] width 225 height 33
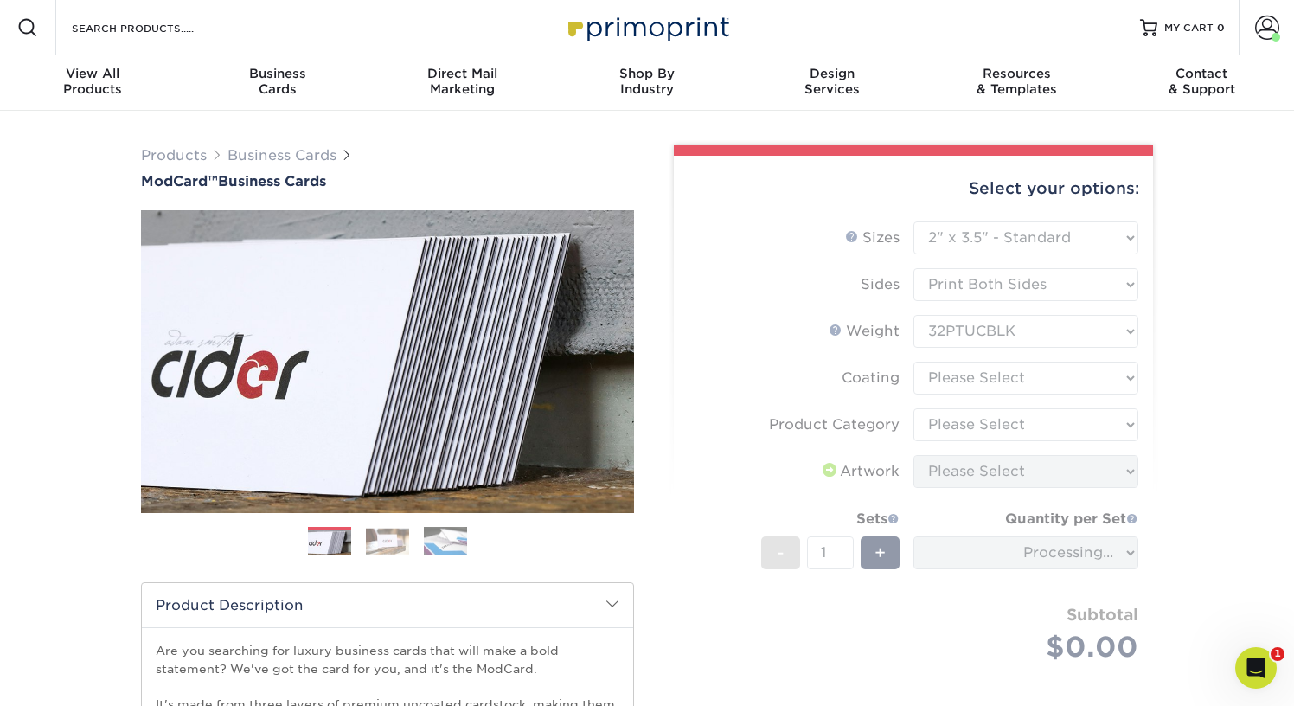
click at [981, 378] on form "Sizes Help Sizes Please Select 1.5" x 3.5" - Mini 1.75" x 3.5" - Mini 2" x 2" -…" at bounding box center [912, 462] width 451 height 482
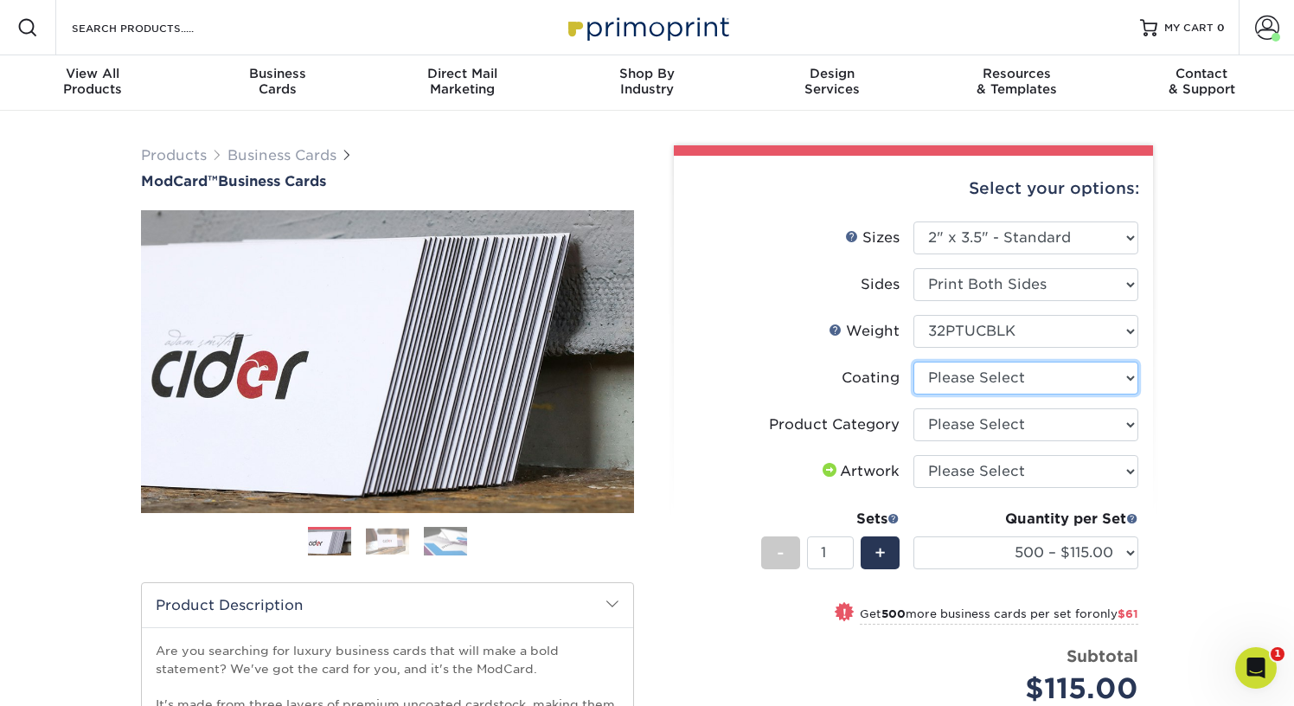
click at [981, 378] on select at bounding box center [1025, 377] width 225 height 33
select select "3e7618de-abca-4bda-9f97-8b9129e913d8"
click at [913, 361] on select at bounding box center [1025, 377] width 225 height 33
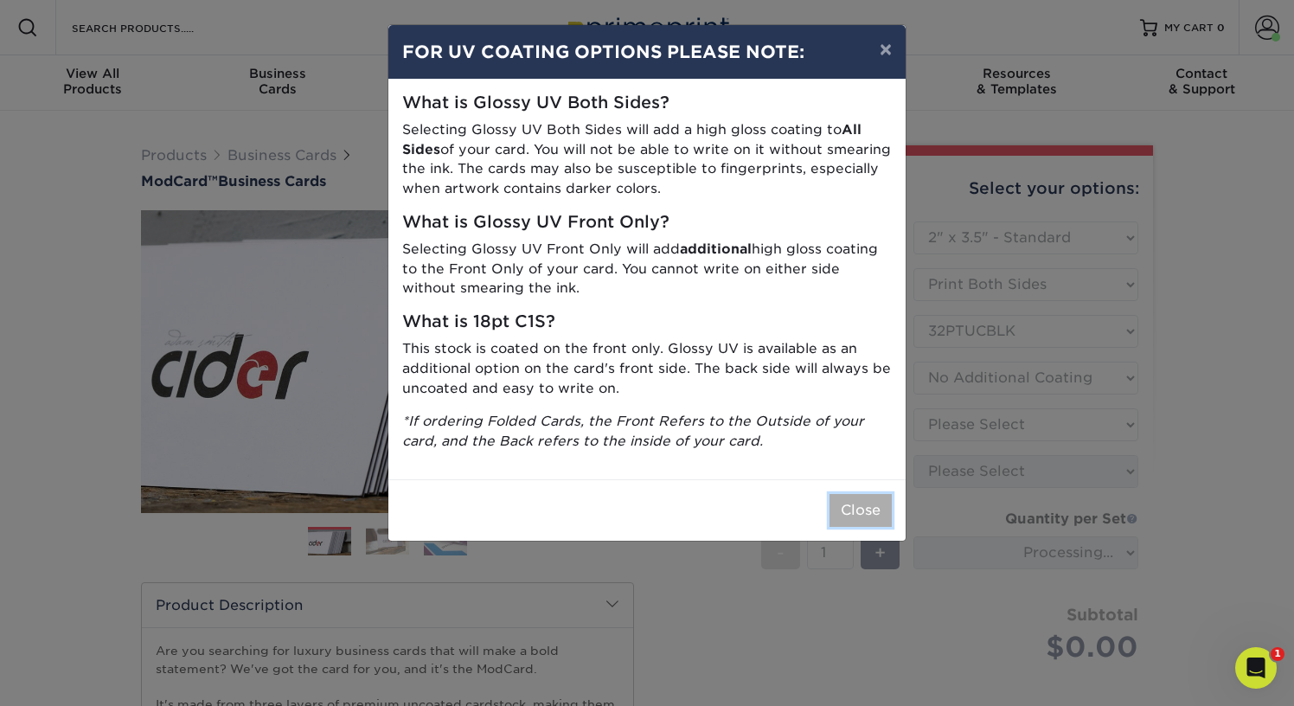
click at [866, 502] on button "Close" at bounding box center [860, 510] width 62 height 33
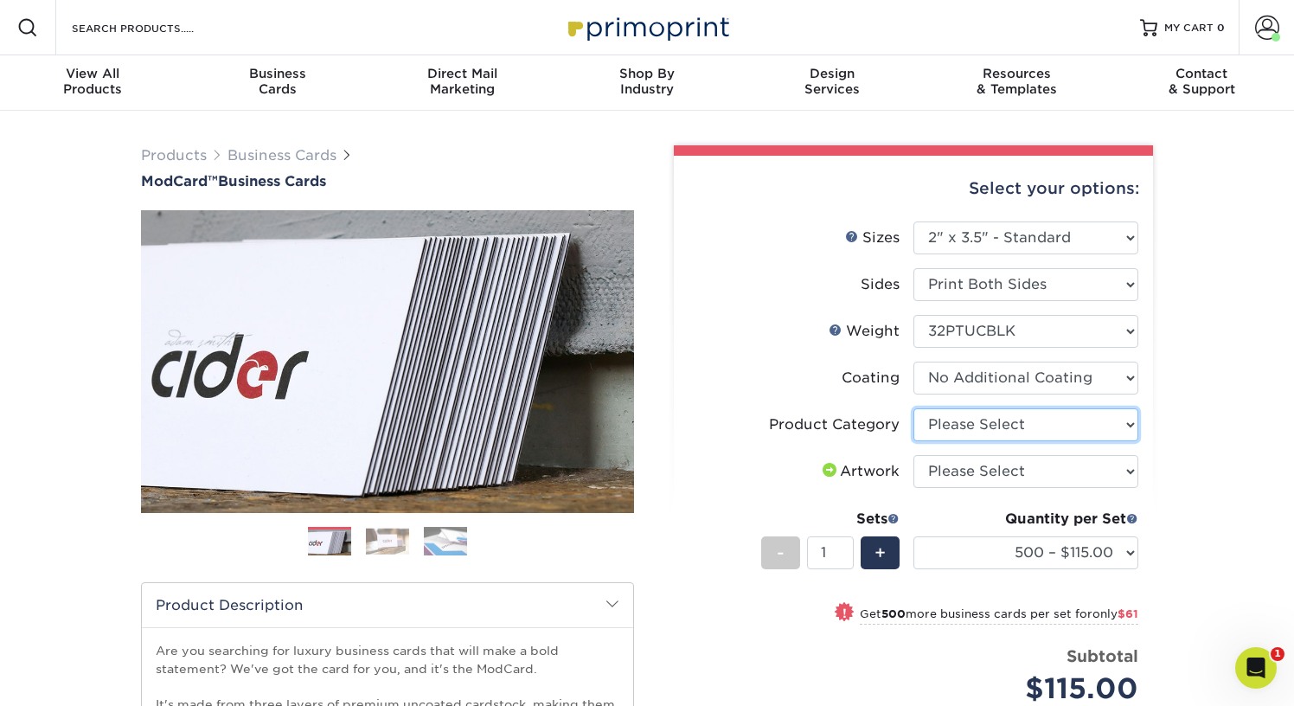
click at [981, 420] on select "Please Select Business Cards" at bounding box center [1025, 424] width 225 height 33
select select "3b5148f1-0588-4f88-a218-97bcfdce65c1"
click at [913, 408] on select "Please Select Business Cards" at bounding box center [1025, 424] width 225 height 33
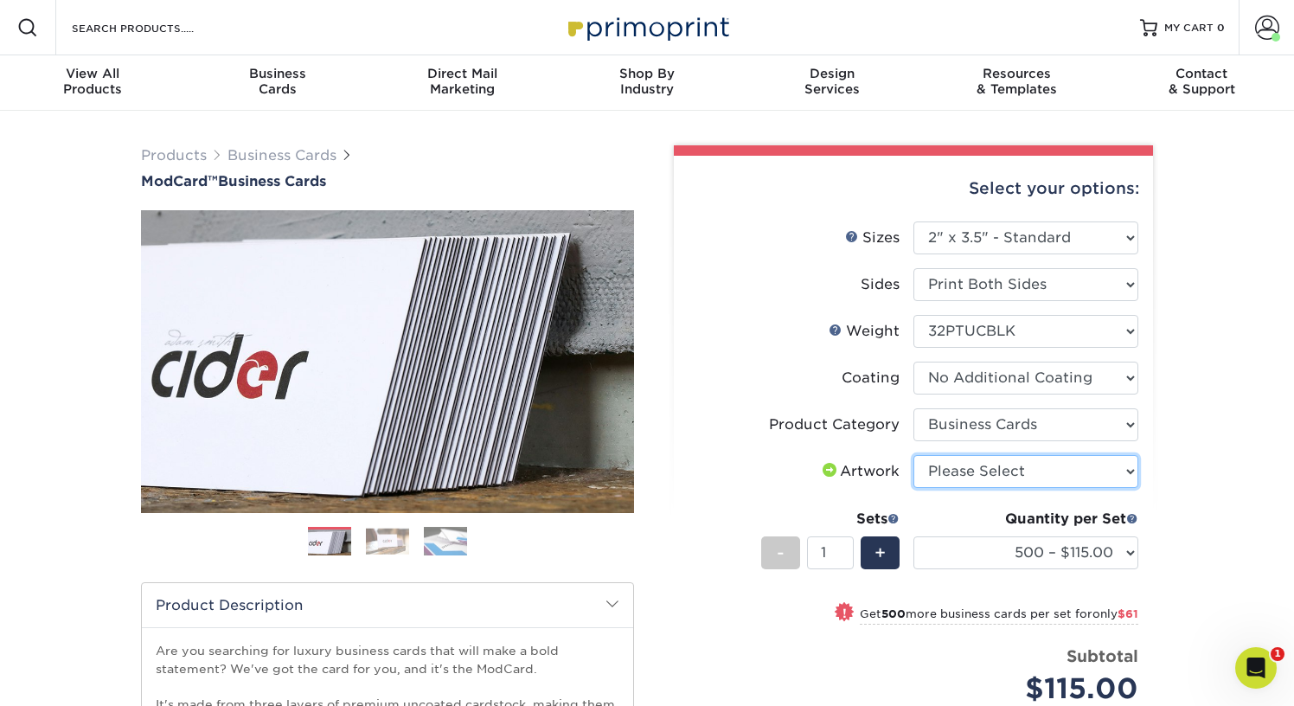
click at [981, 465] on select "Please Select I will upload files I need a design - $100" at bounding box center [1025, 471] width 225 height 33
select select "upload"
click at [913, 455] on select "Please Select I will upload files I need a design - $100" at bounding box center [1025, 471] width 225 height 33
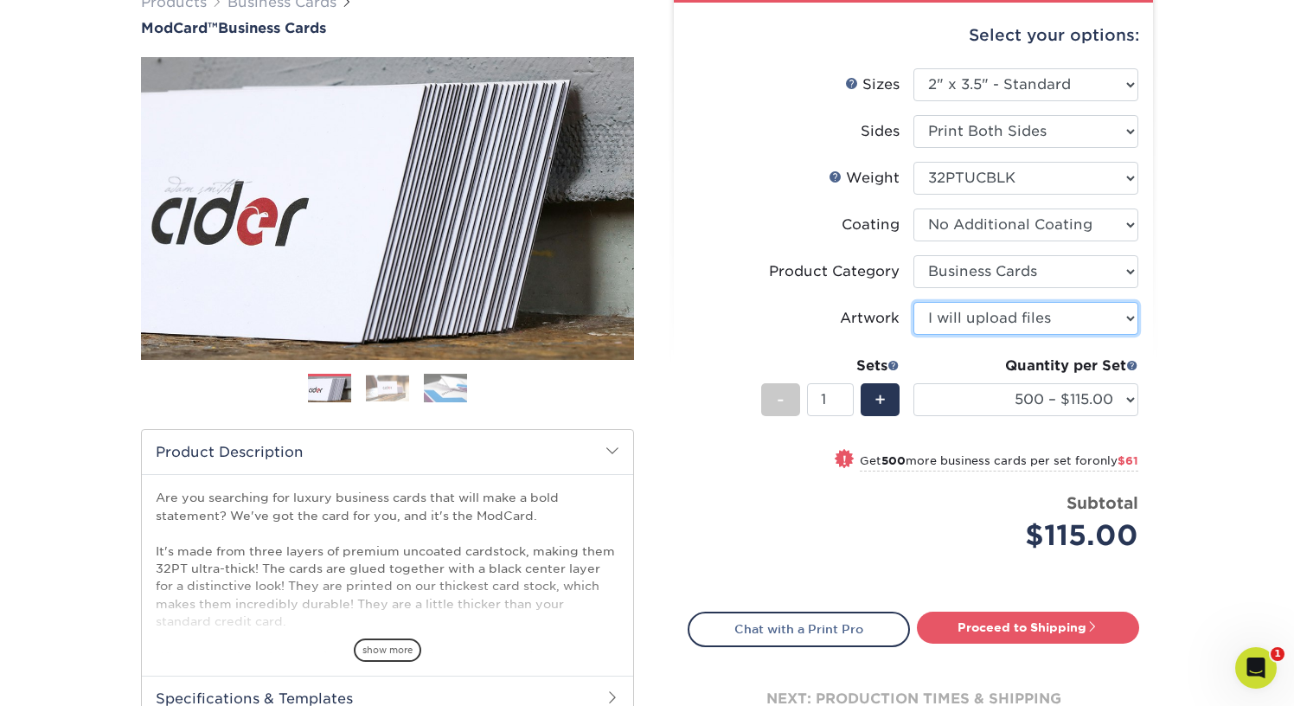
scroll to position [155, 0]
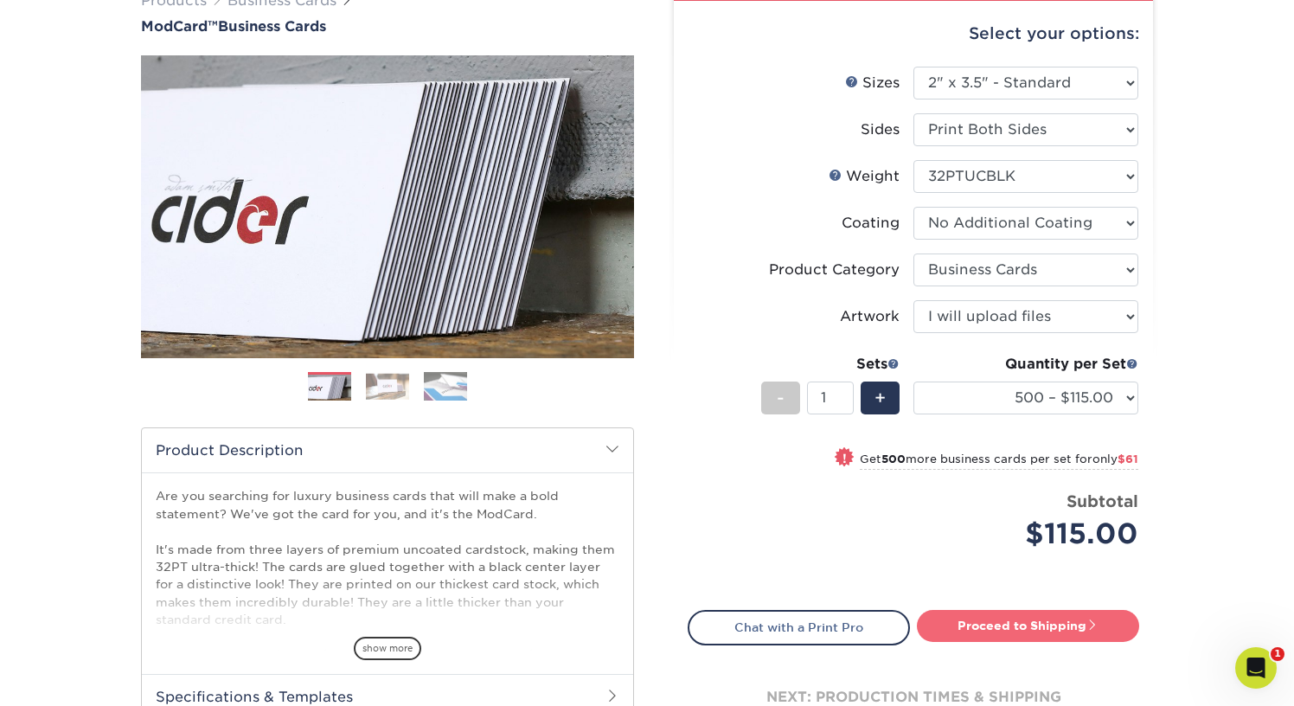
click at [980, 631] on link "Proceed to Shipping" at bounding box center [1028, 625] width 222 height 31
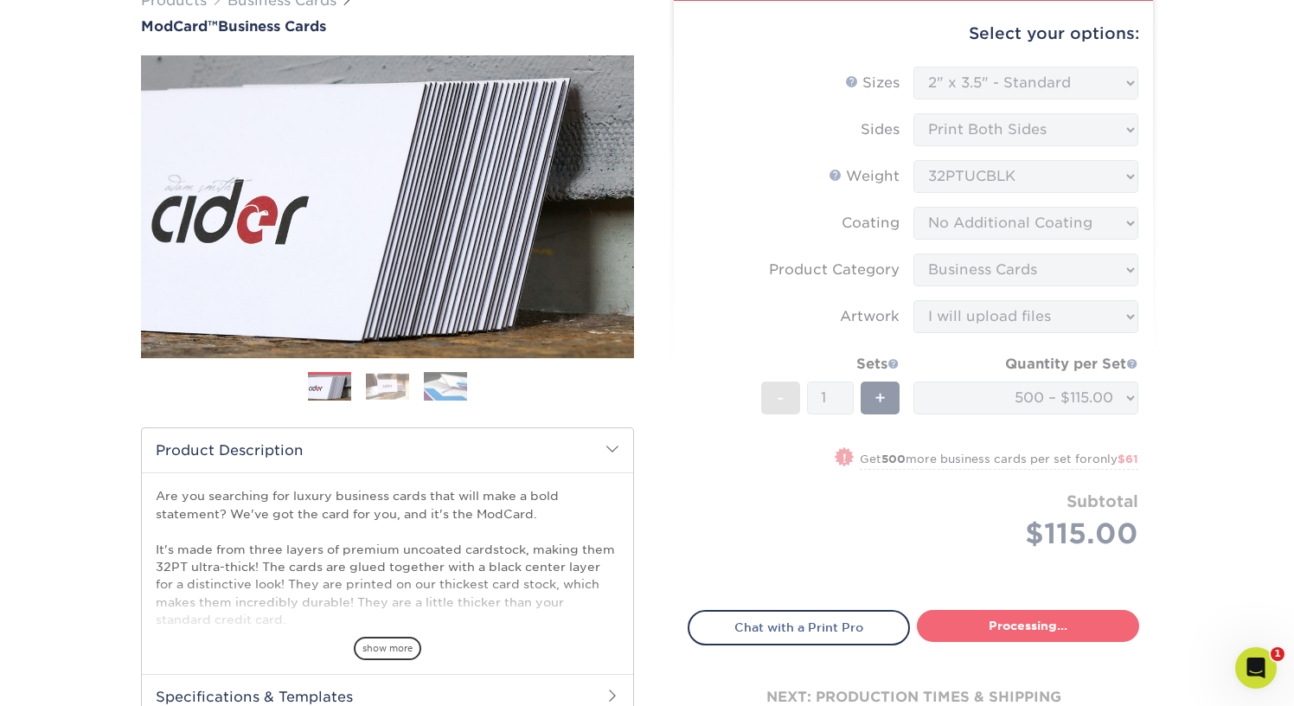
select select "5f593cd4-e965-446d-a983-0d73bfd06503"
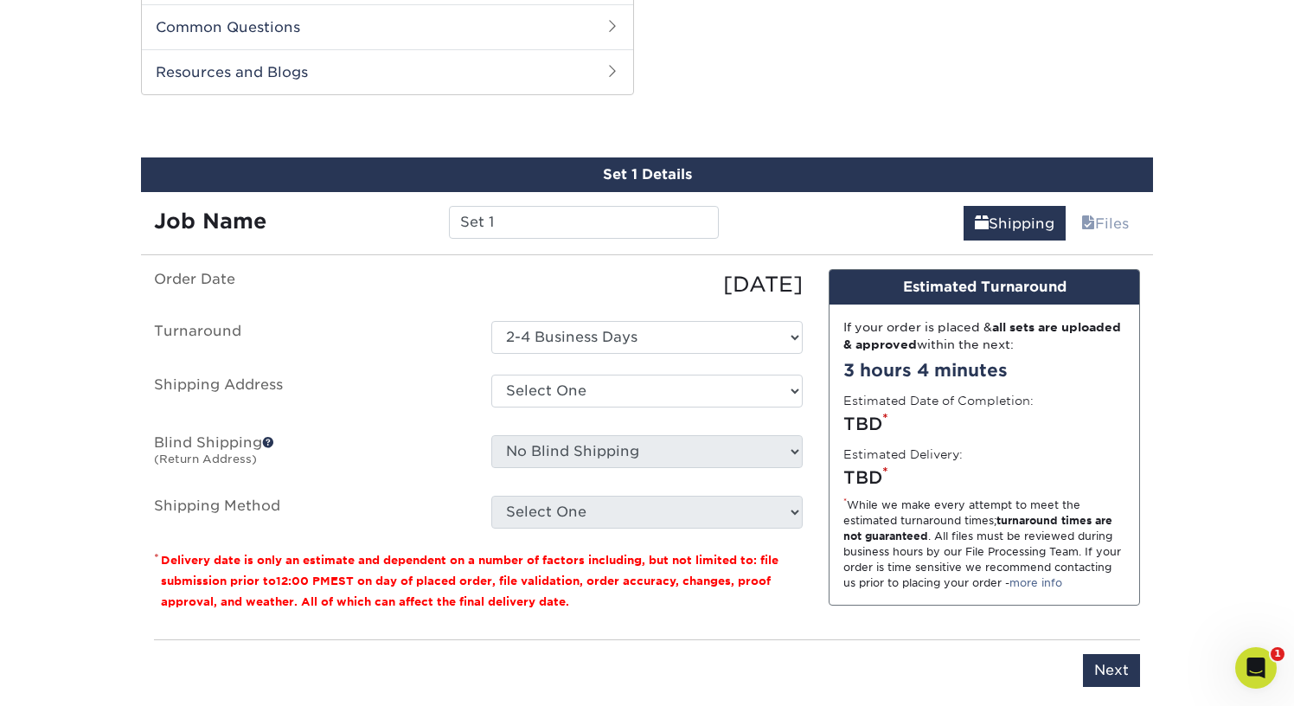
scroll to position [879, 0]
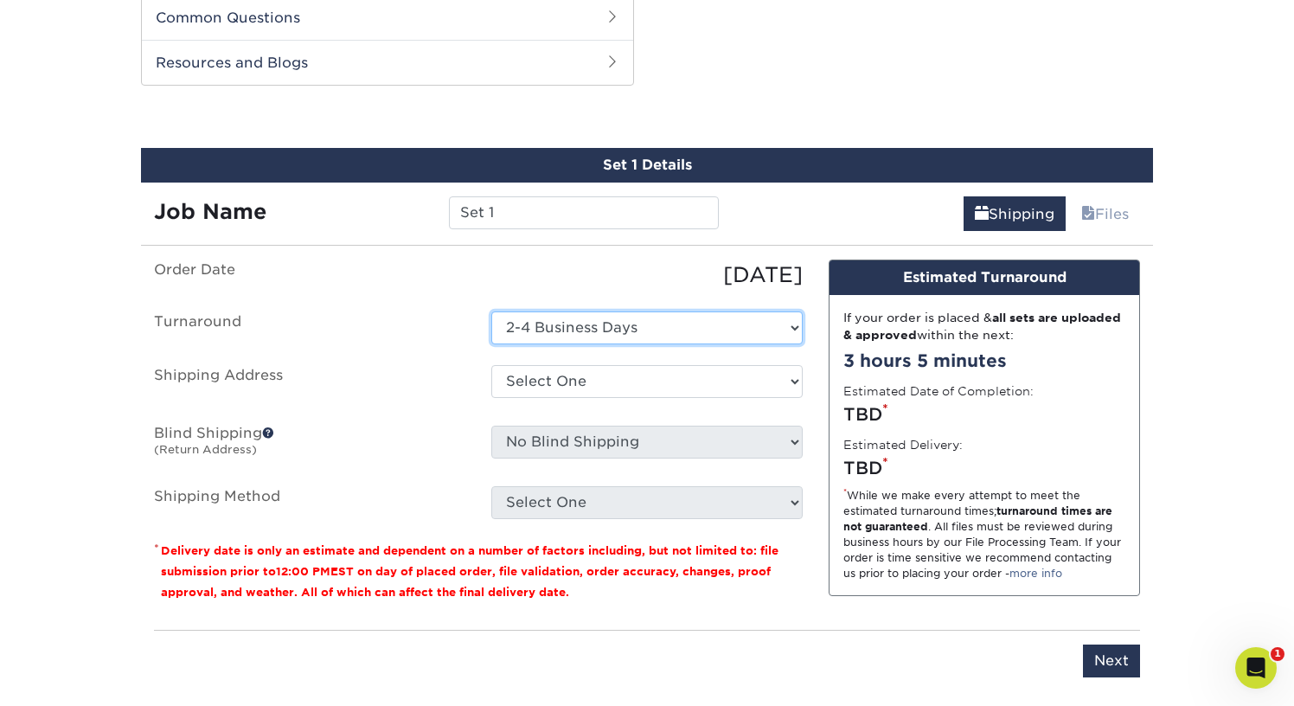
click at [576, 324] on select "Select One 2-4 Business Days" at bounding box center [646, 327] width 311 height 33
click at [491, 311] on select "Select One 2-4 Business Days" at bounding box center [646, 327] width 311 height 33
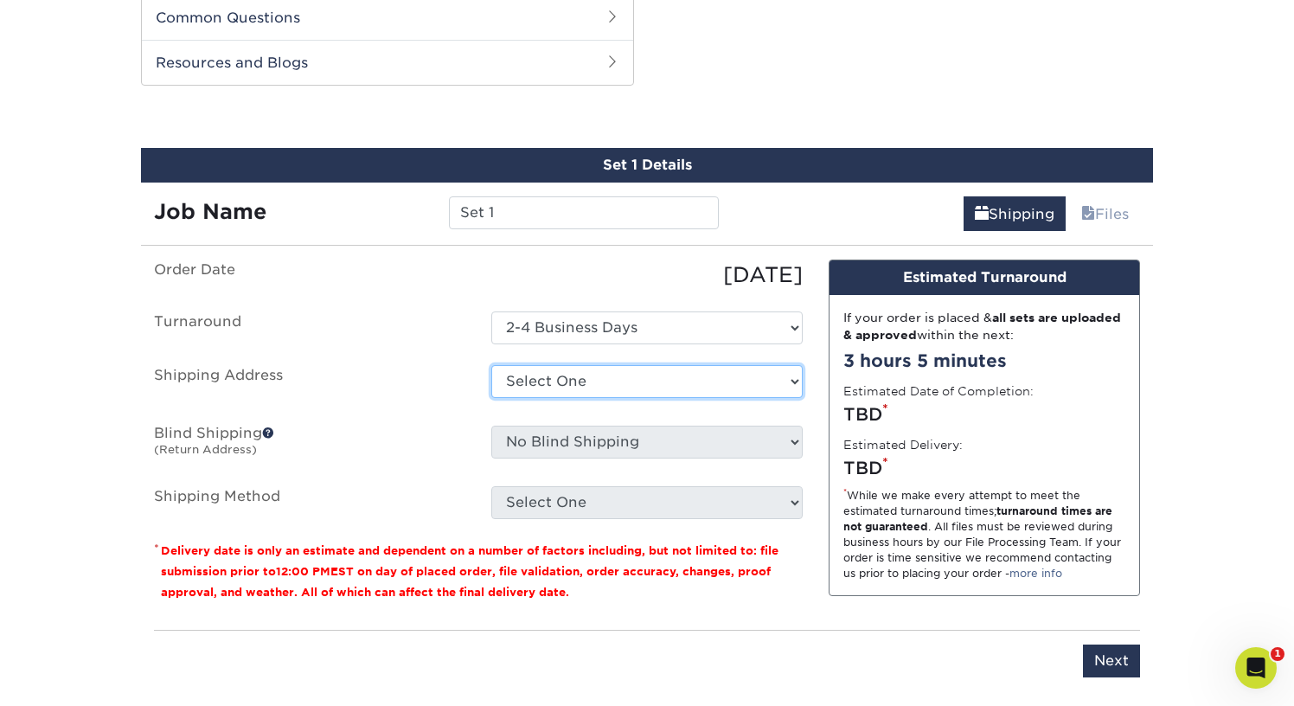
click at [571, 370] on select "Select One + Add New Address" at bounding box center [646, 381] width 311 height 33
select select "newaddress"
click at [491, 365] on select "Select One + Add New Address" at bounding box center [646, 381] width 311 height 33
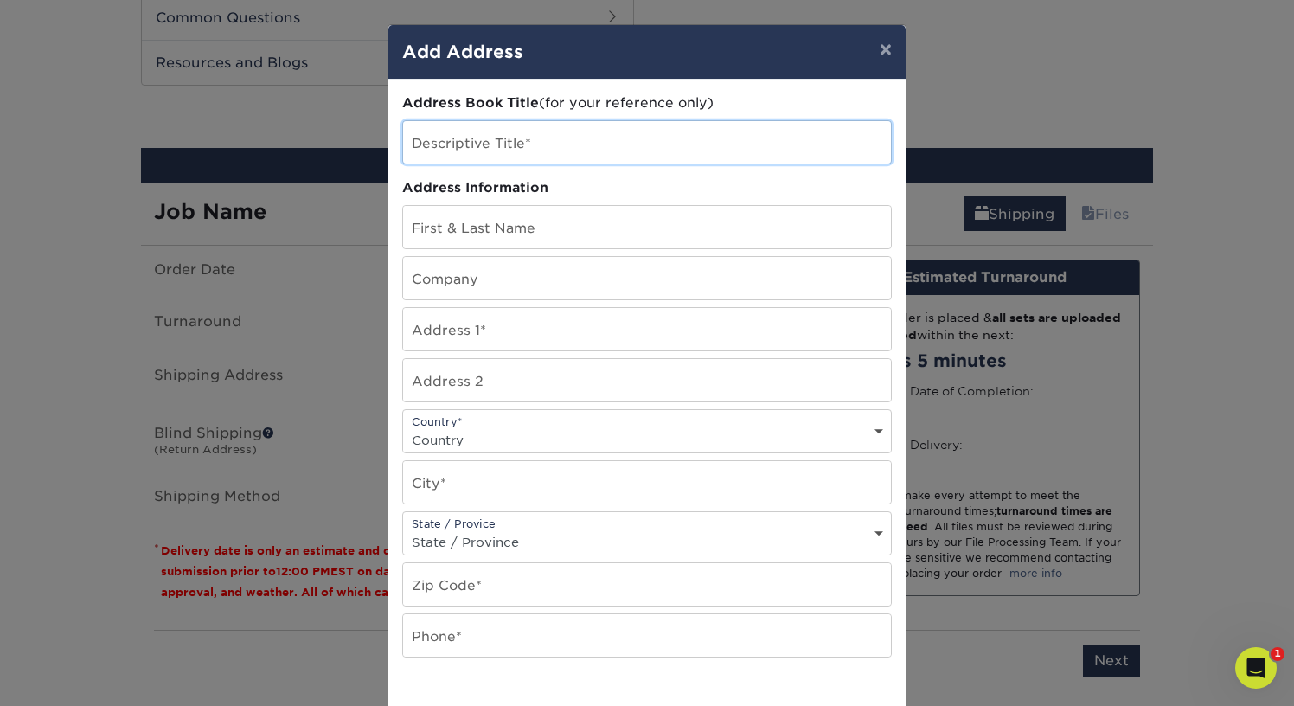
click at [594, 143] on input "text" at bounding box center [647, 142] width 488 height 42
type input "IDEAL Electric"
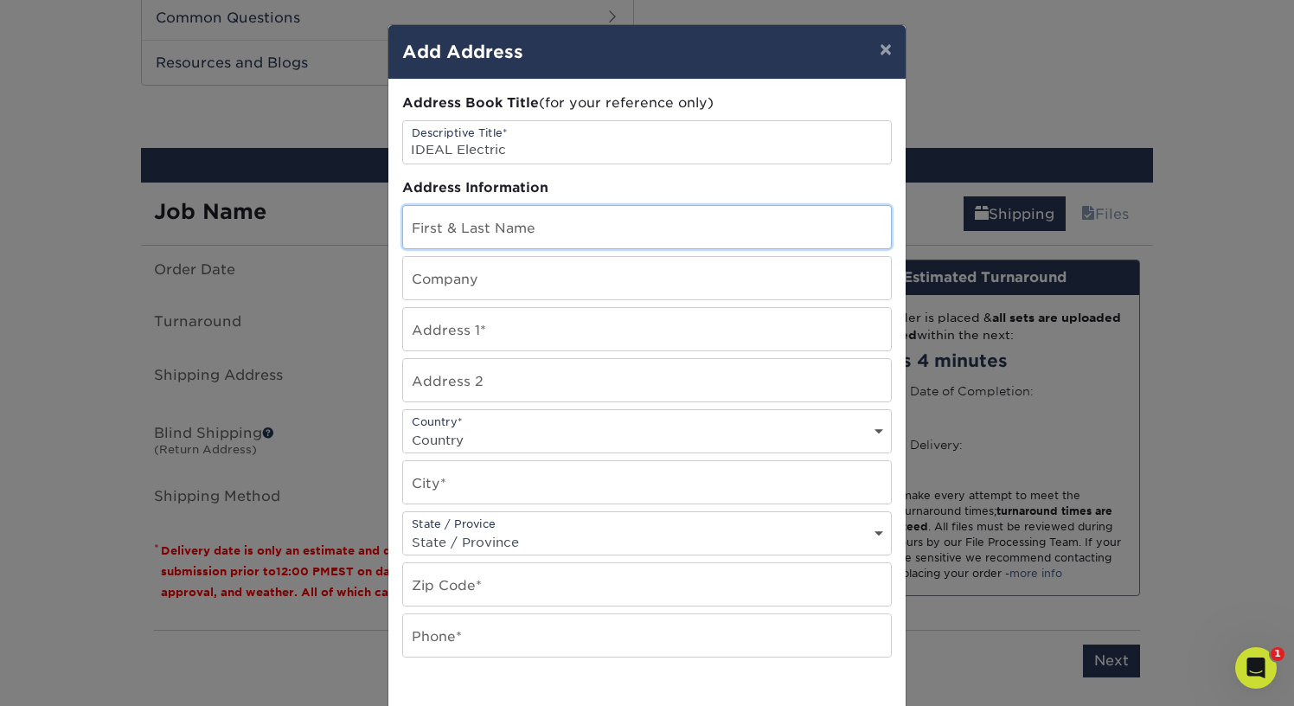
click at [566, 228] on input "text" at bounding box center [647, 227] width 488 height 42
type input "[PERSON_NAME]"
type input "The Ideal Electric Co"
type input "[STREET_ADDRESS]"
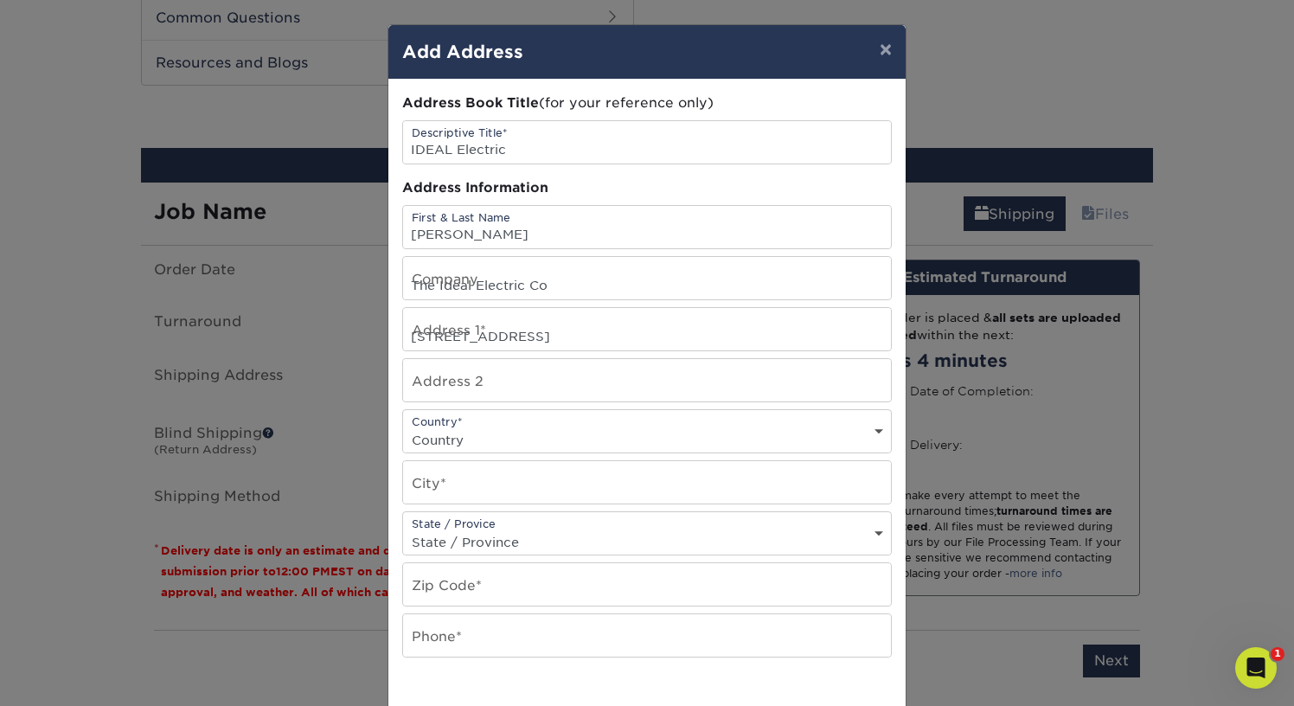
select select "US"
type input "[GEOGRAPHIC_DATA]"
select select "OH"
type input "44902"
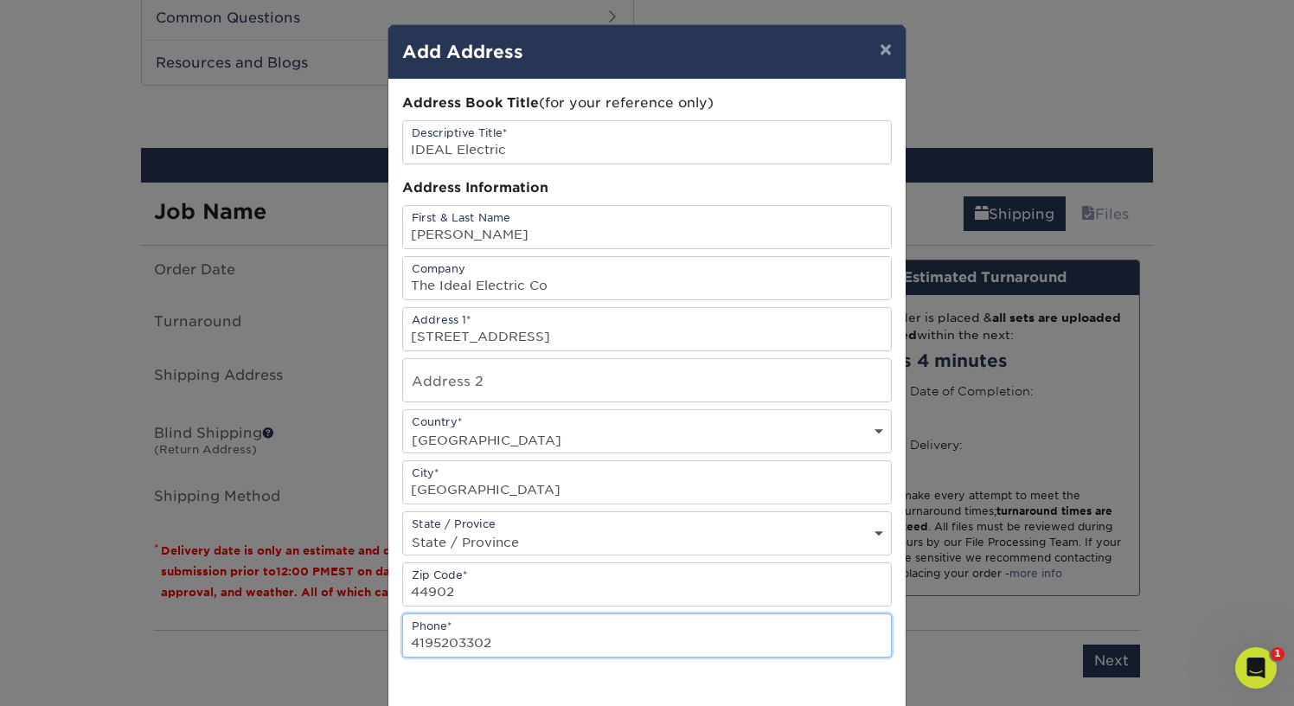
scroll to position [0, 0]
drag, startPoint x: 433, startPoint y: 643, endPoint x: 586, endPoint y: 641, distance: 153.1
click at [585, 641] on input "4195203302" at bounding box center [647, 635] width 488 height 42
type input "4196317179"
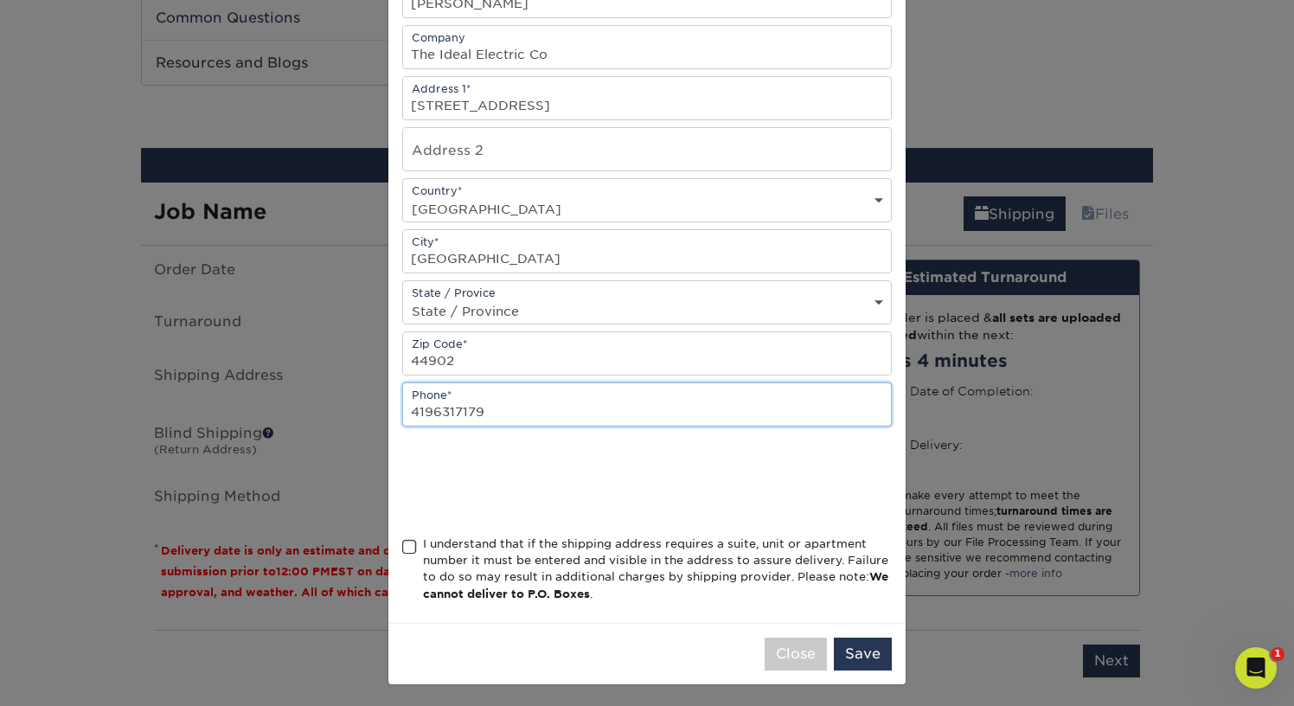
scroll to position [234, 0]
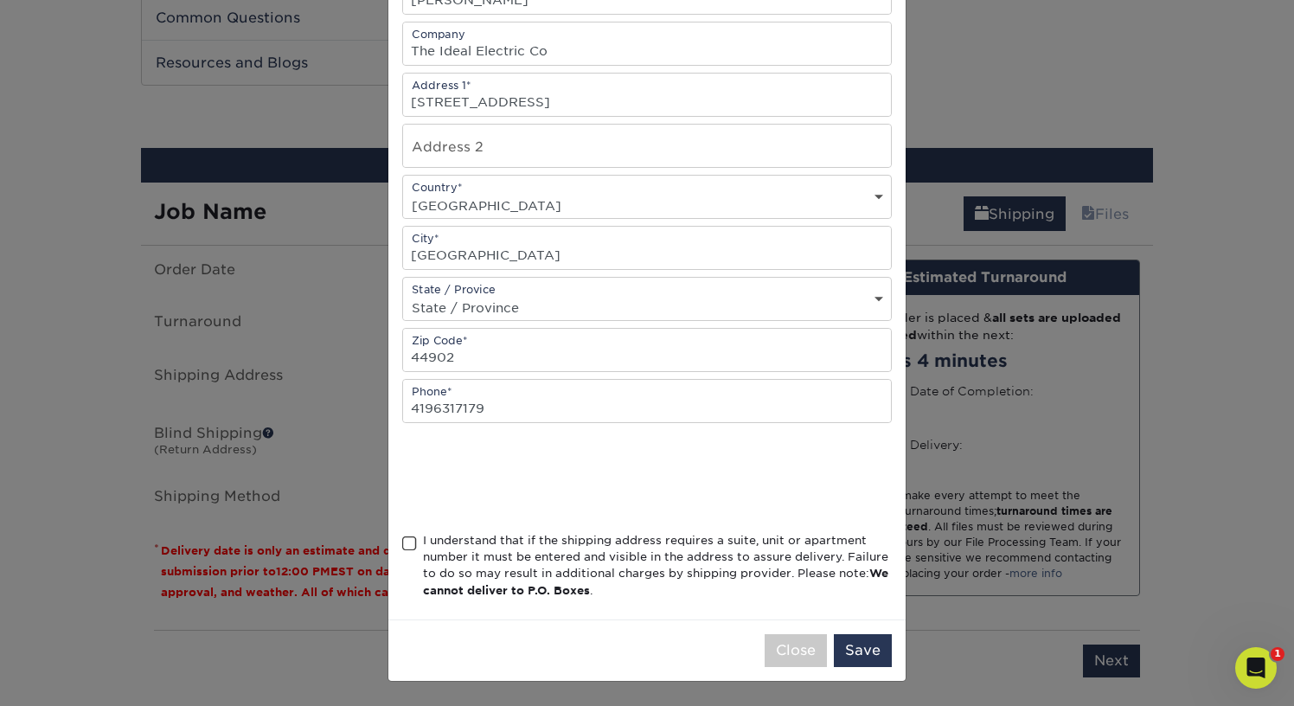
click at [400, 553] on div "Address Book Title (for your reference only) Descriptive Title* IDEAL Electric …" at bounding box center [646, 232] width 517 height 774
click at [412, 541] on span at bounding box center [409, 543] width 15 height 16
click at [0, 0] on input "I understand that if the shipping address requires a suite, unit or apartment n…" at bounding box center [0, 0] width 0 height 0
click at [861, 647] on button "Save" at bounding box center [863, 650] width 58 height 33
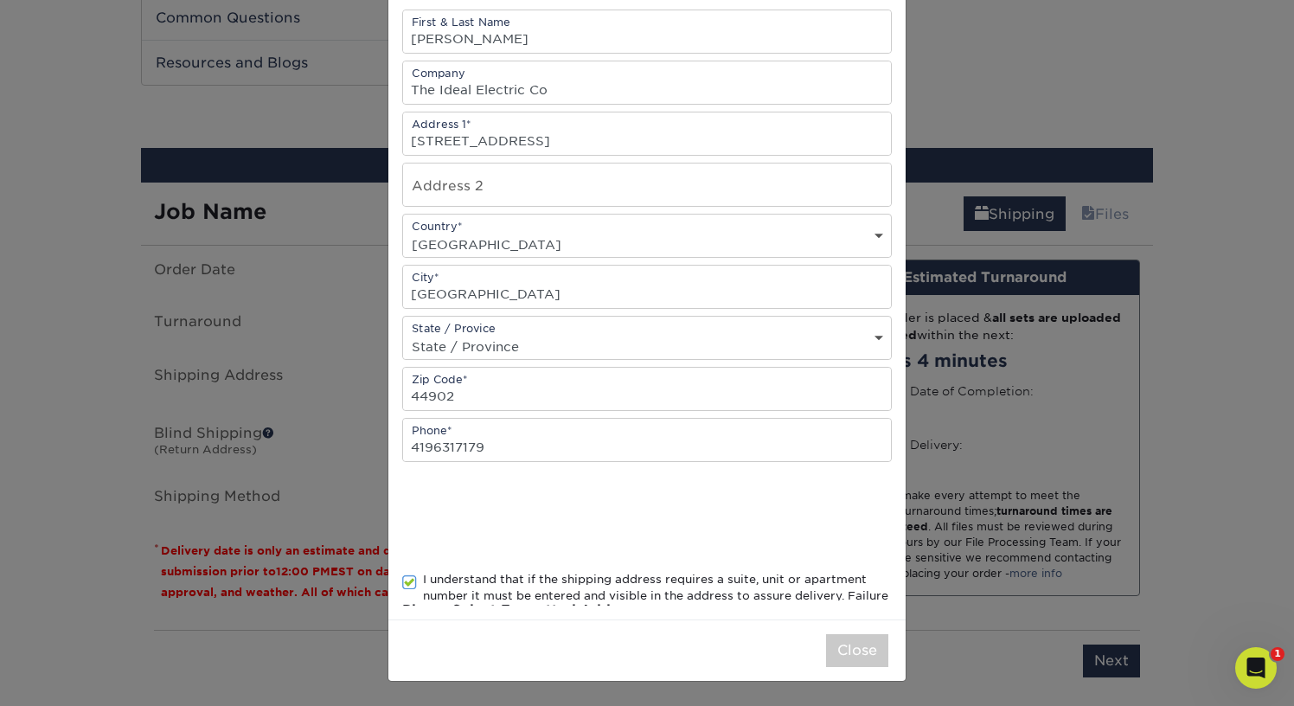
scroll to position [0, 0]
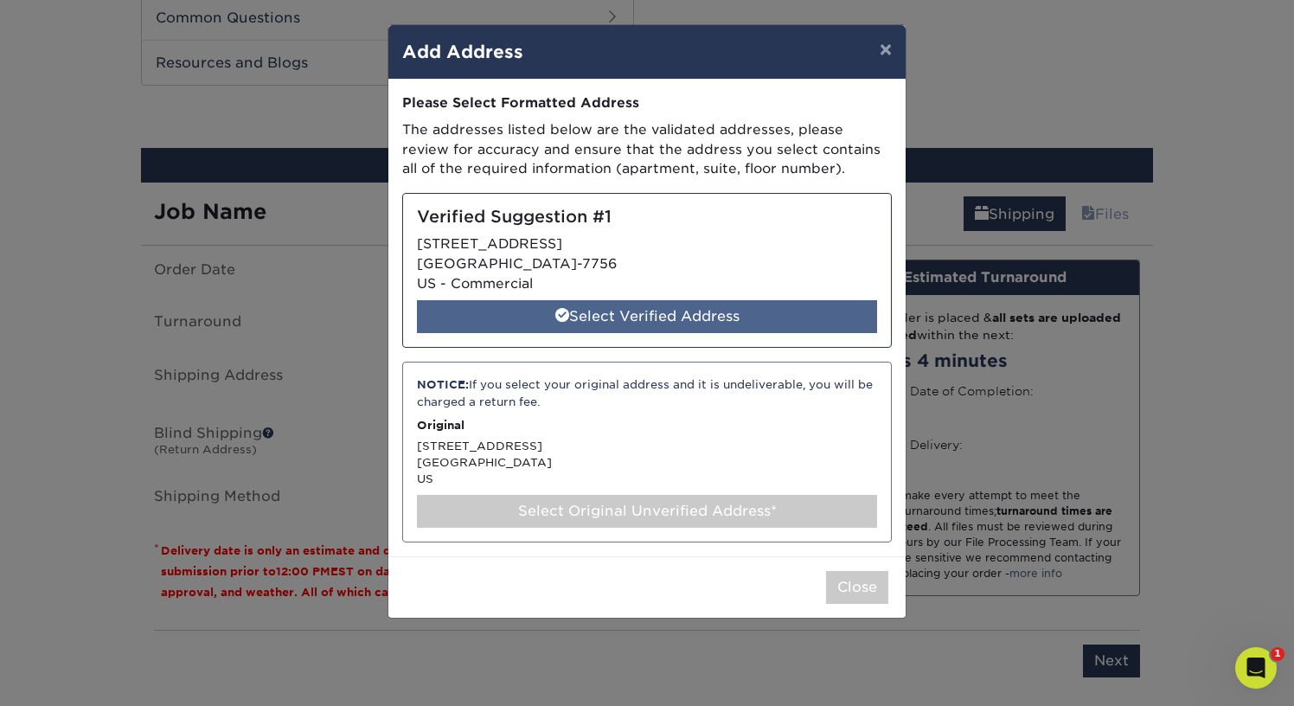
click at [629, 317] on div "Select Verified Address" at bounding box center [647, 316] width 460 height 33
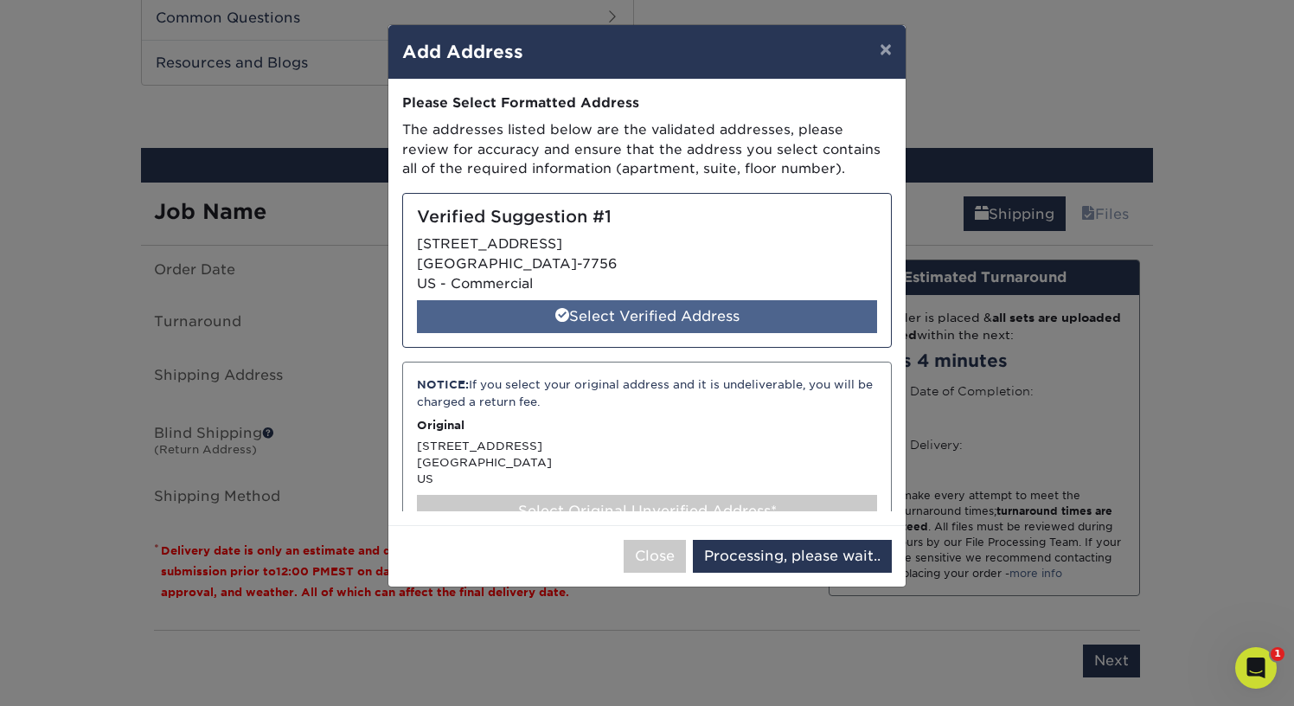
select select "286530"
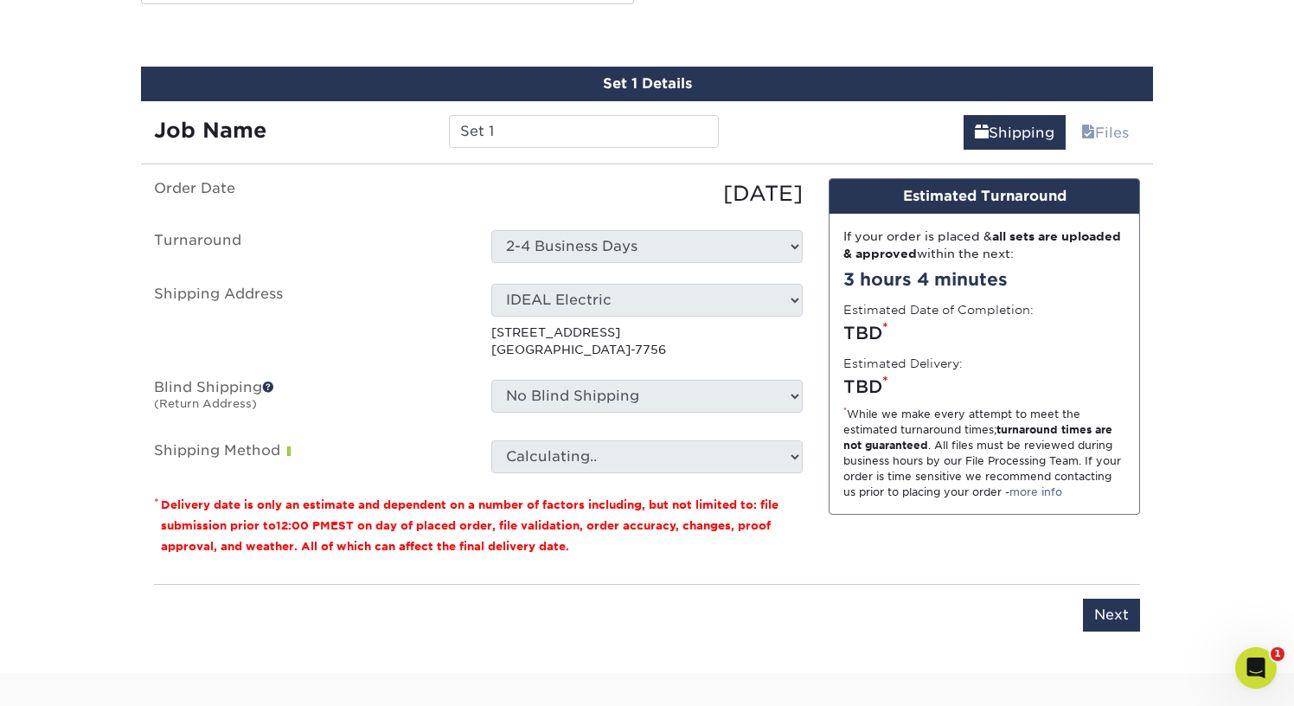
scroll to position [959, 0]
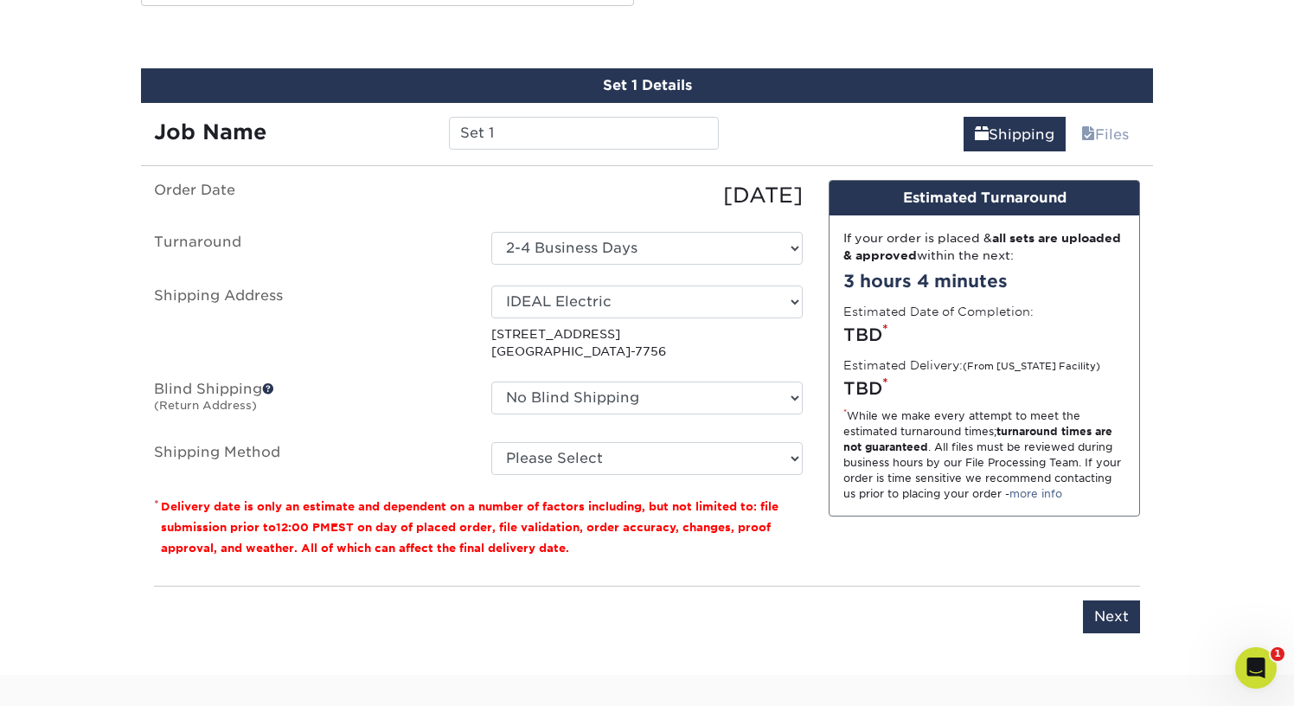
click at [628, 481] on fieldset "Order Date [DATE] [GEOGRAPHIC_DATA] Select One 2-4 Business Days Shipping Addre…" at bounding box center [478, 338] width 649 height 316
click at [625, 470] on select "Please Select Ground Shipping (+$8.96) 3 Day Shipping Service (+$21.82) 2 Day A…" at bounding box center [646, 458] width 311 height 33
select select "03"
click at [491, 442] on select "Please Select Ground Shipping (+$8.96) 3 Day Shipping Service (+$21.82) 2 Day A…" at bounding box center [646, 458] width 311 height 33
click at [853, 576] on div "You've choosen mailing services! If you have a csv address list please upload i…" at bounding box center [647, 417] width 986 height 474
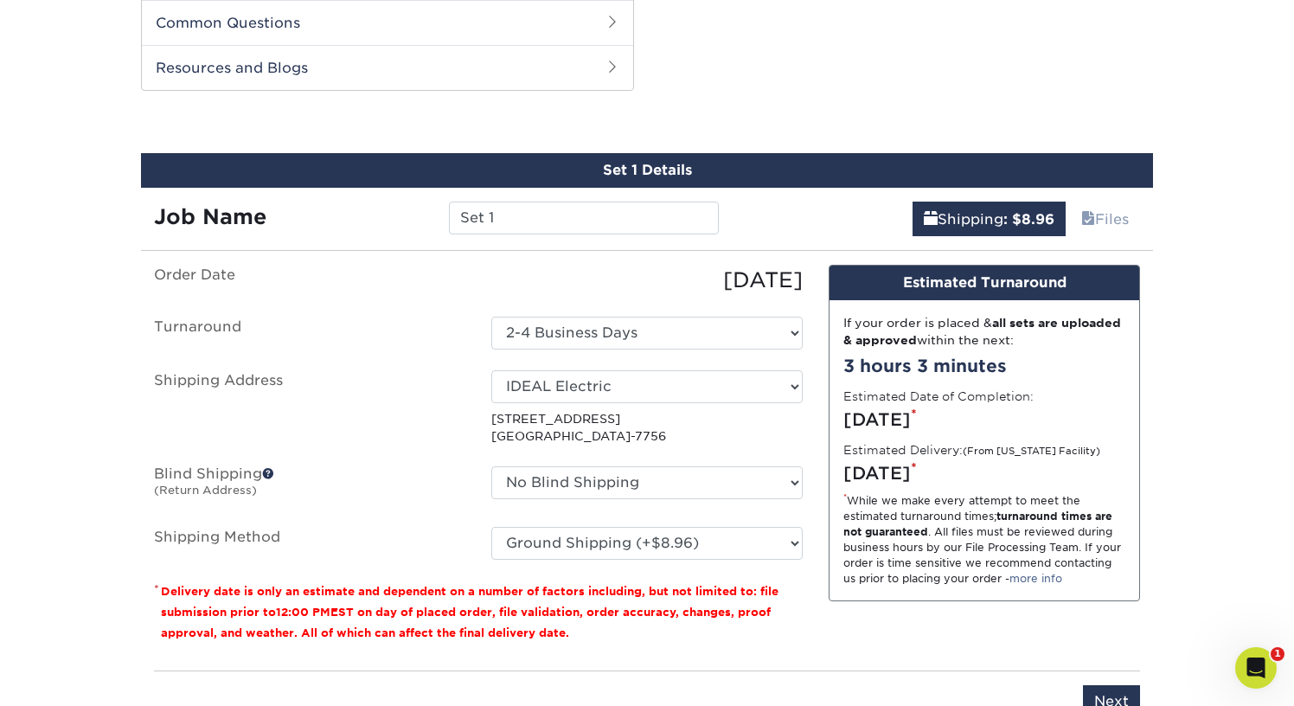
scroll to position [834, 0]
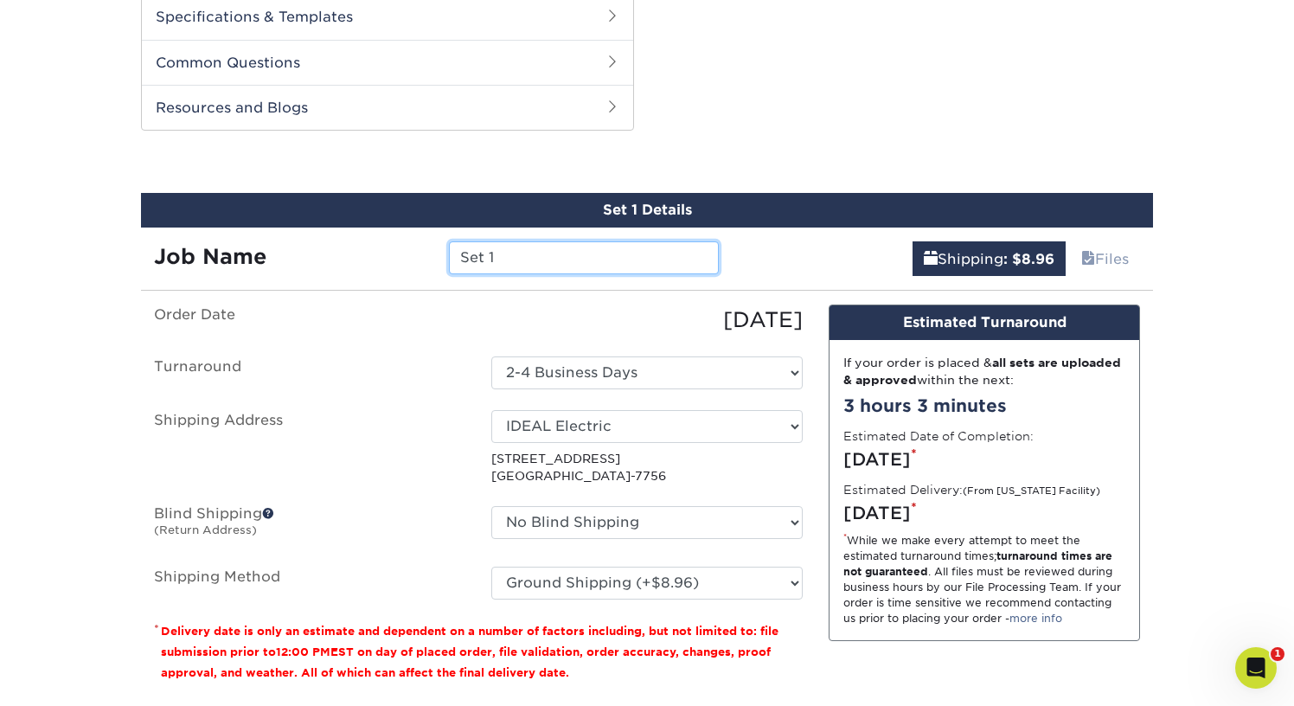
click at [547, 257] on input "Set 1" at bounding box center [583, 257] width 269 height 33
type input "N"
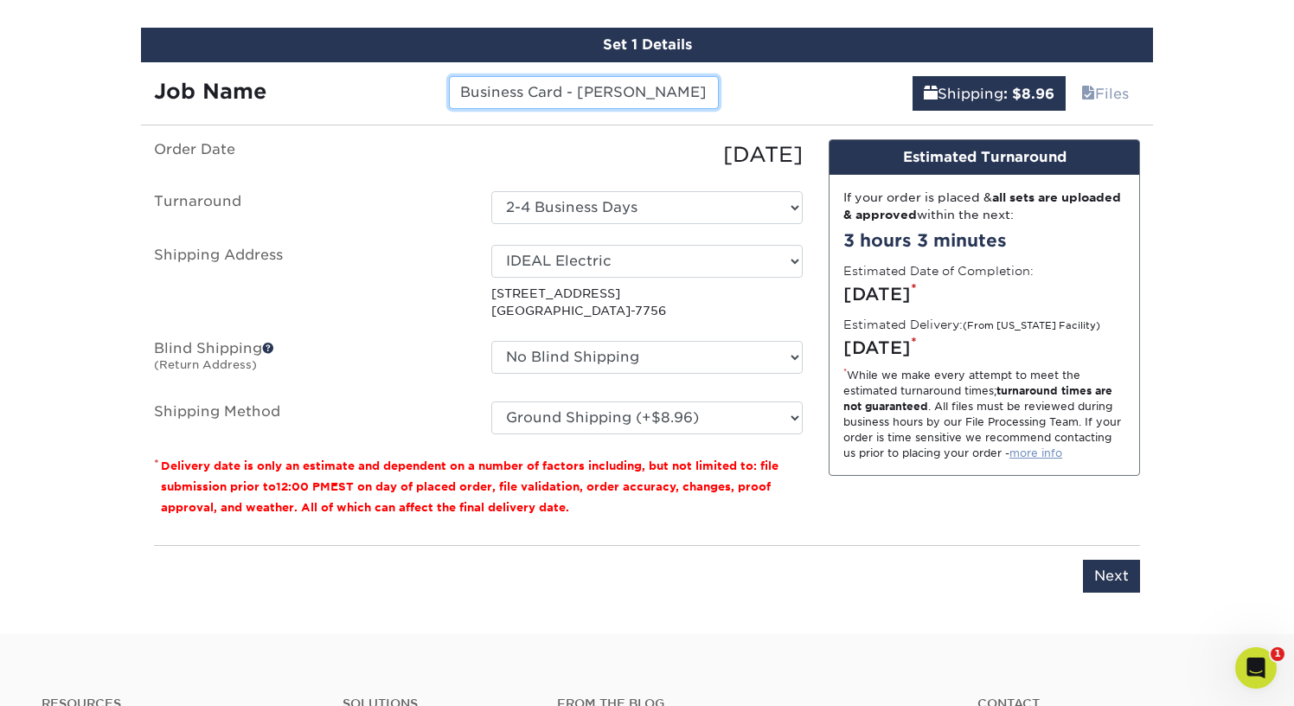
scroll to position [1013, 0]
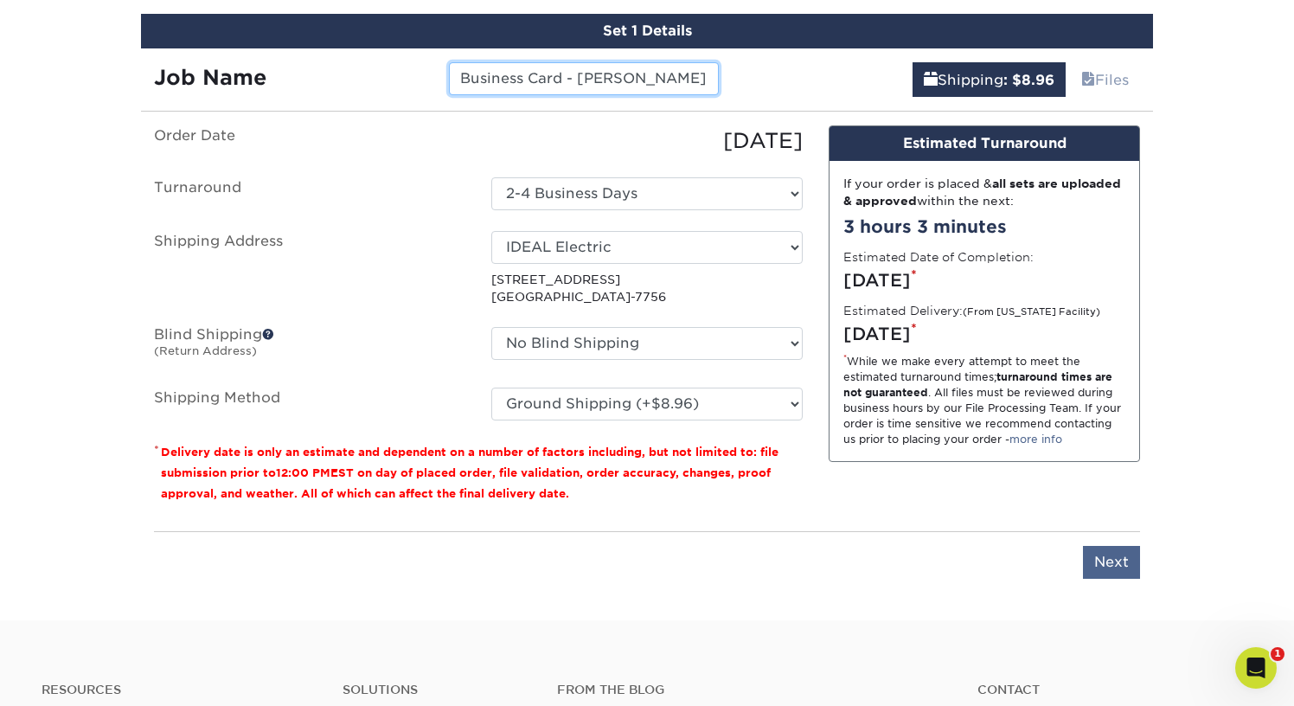
type input "Business Card - [PERSON_NAME]"
click at [1092, 546] on input "Next" at bounding box center [1111, 562] width 57 height 33
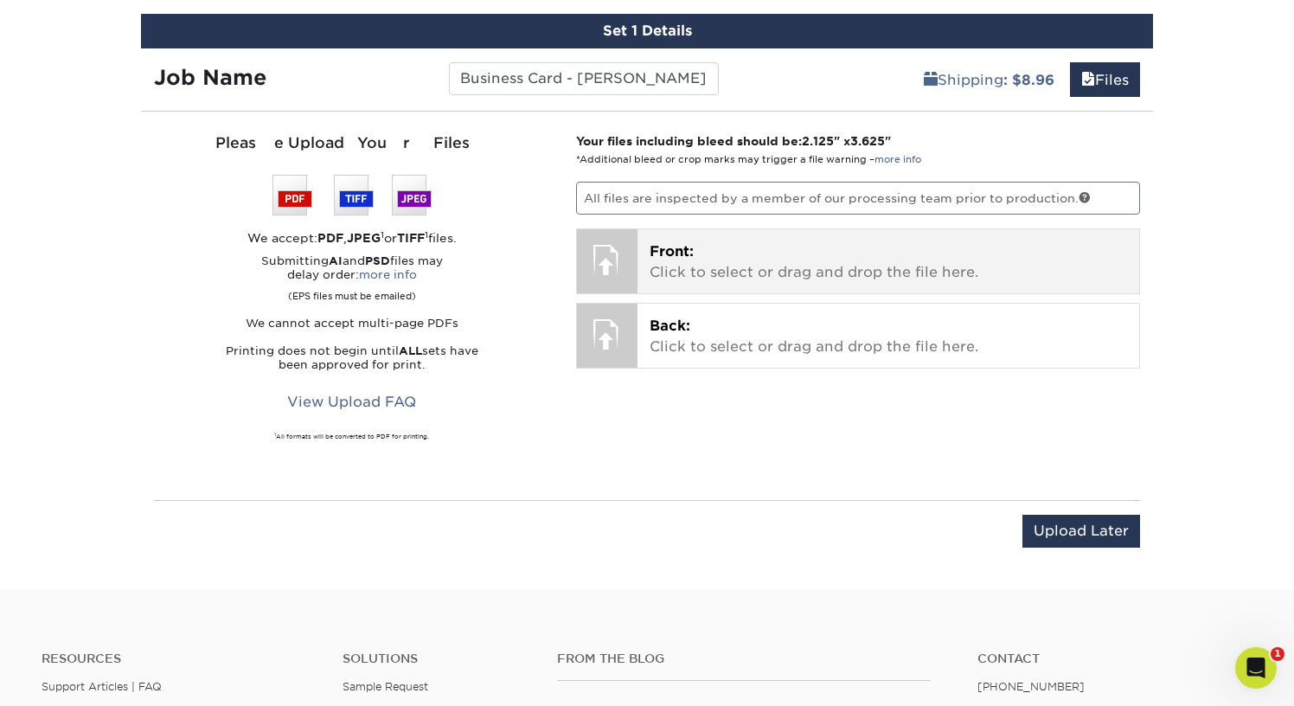
click at [694, 267] on p "Front: Click to select or drag and drop the file here." at bounding box center [888, 262] width 478 height 42
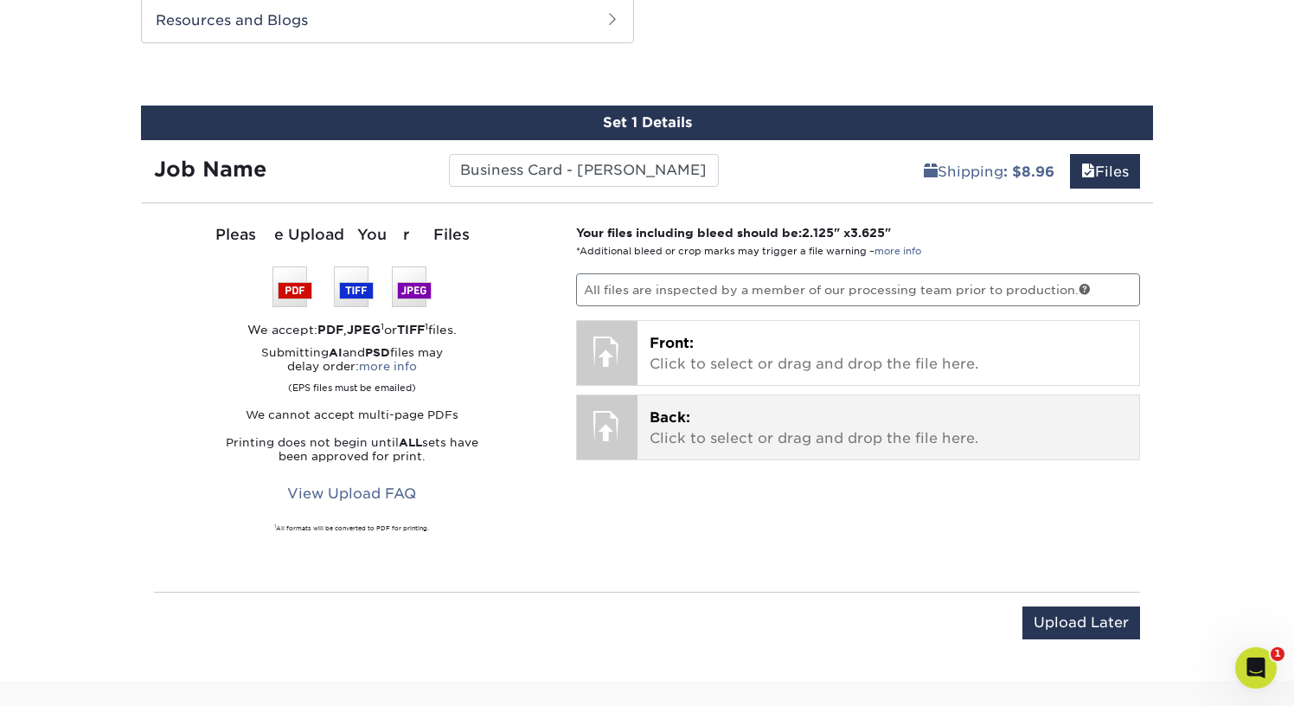
scroll to position [898, 0]
